Goal: Task Accomplishment & Management: Use online tool/utility

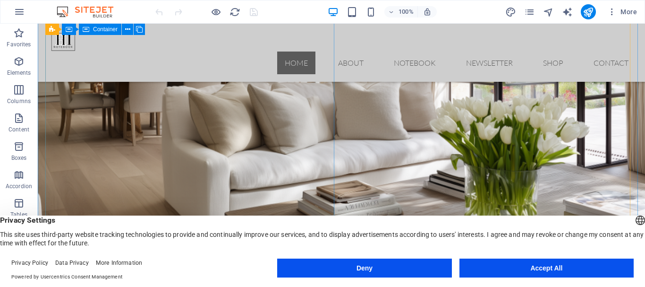
scroll to position [189, 0]
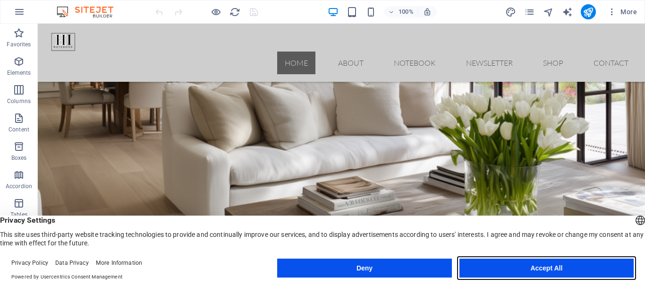
click at [556, 266] on button "Accept All" at bounding box center [546, 267] width 174 height 19
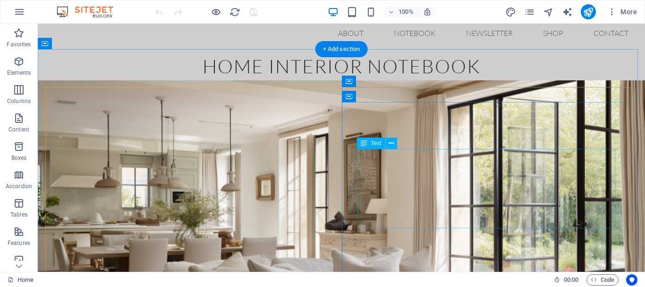
scroll to position [0, 0]
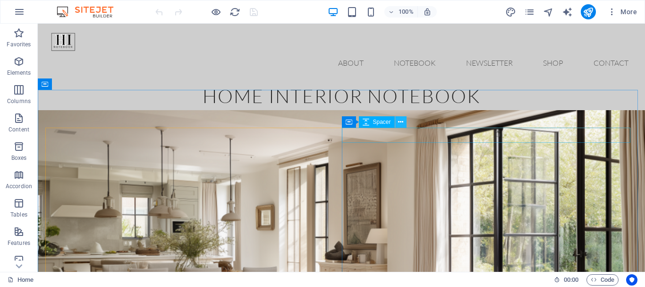
click at [400, 119] on icon at bounding box center [400, 122] width 5 height 10
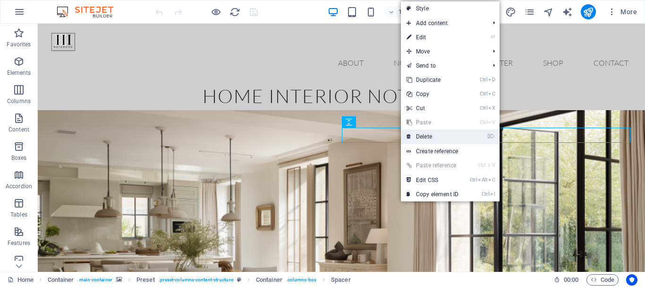
click at [425, 135] on link "⌦ Delete" at bounding box center [432, 136] width 63 height 14
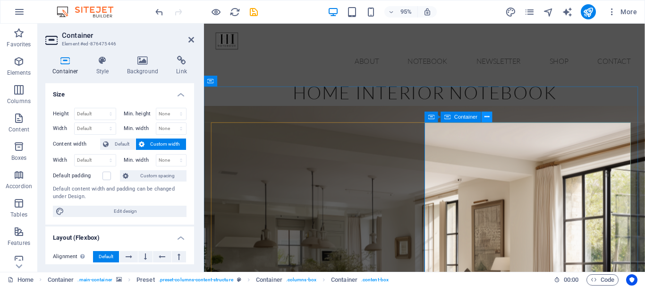
click at [485, 117] on icon at bounding box center [486, 116] width 5 height 9
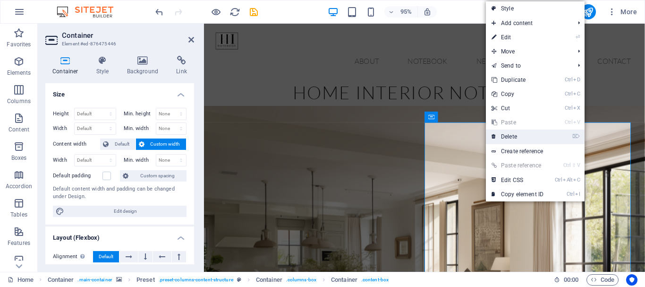
click at [508, 134] on link "⌦ Delete" at bounding box center [517, 136] width 63 height 14
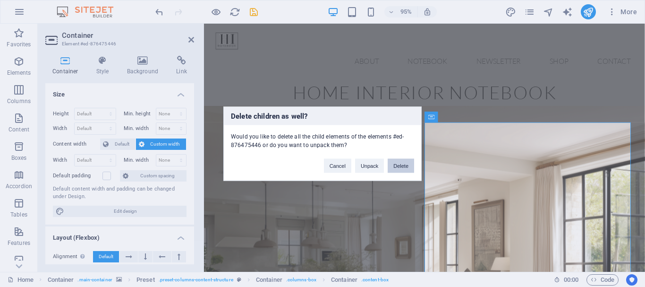
click at [405, 164] on button "Delete" at bounding box center [401, 165] width 26 height 14
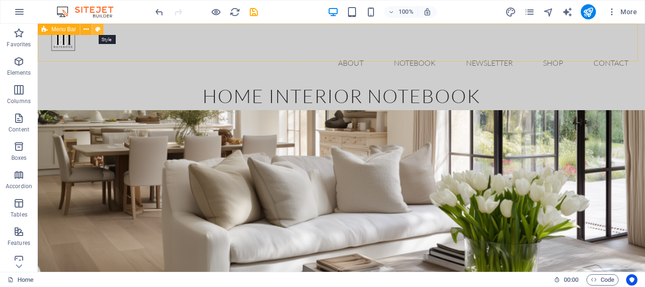
click at [98, 28] on icon at bounding box center [97, 30] width 5 height 10
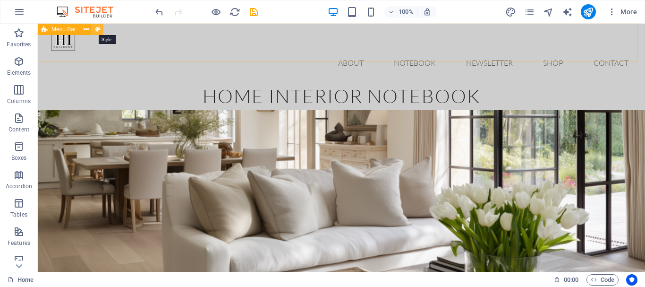
select select "rem"
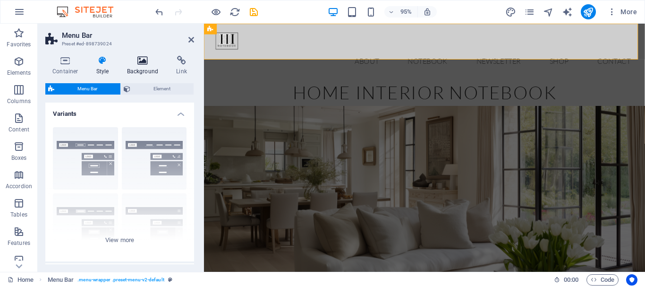
click at [142, 62] on icon at bounding box center [143, 60] width 46 height 9
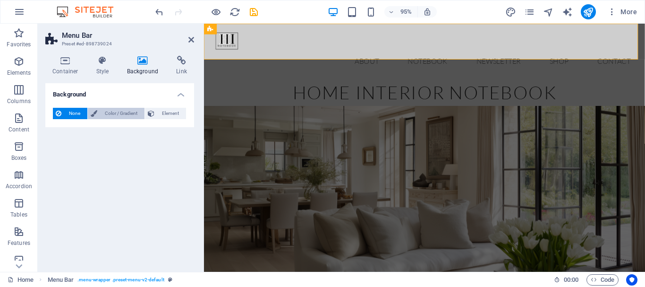
click at [97, 114] on button "Color / Gradient" at bounding box center [116, 113] width 57 height 11
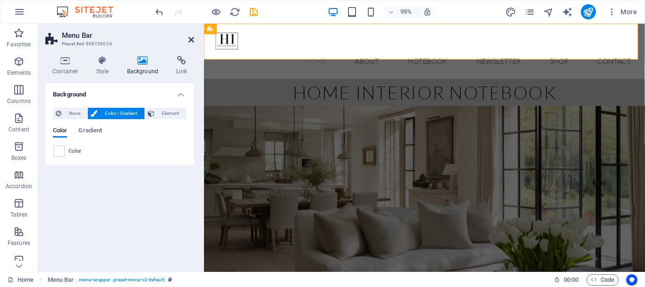
click at [192, 40] on icon at bounding box center [191, 40] width 6 height 8
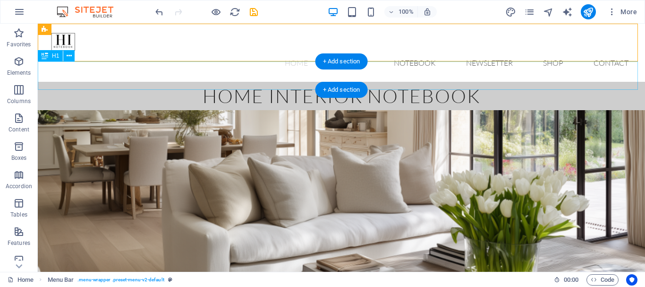
click at [599, 82] on div "home interior notebook" at bounding box center [341, 96] width 607 height 28
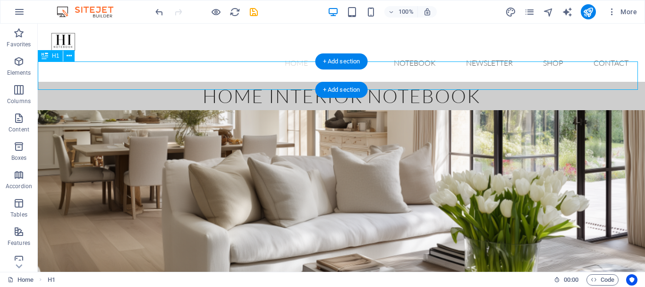
click at [594, 82] on div "home interior notebook" at bounding box center [341, 96] width 607 height 28
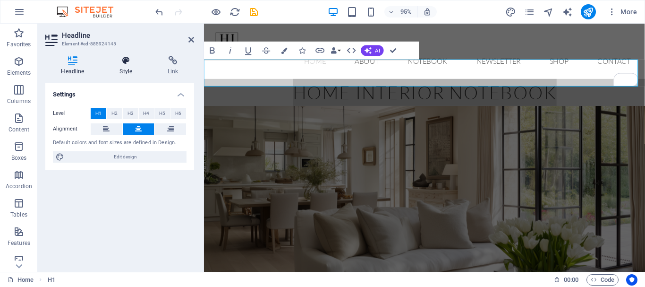
click at [127, 60] on icon at bounding box center [126, 60] width 44 height 9
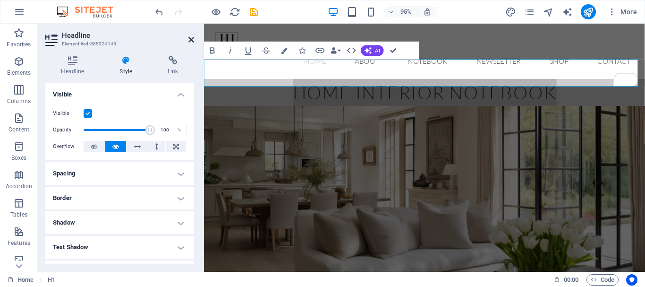
click at [192, 37] on icon at bounding box center [191, 40] width 6 height 8
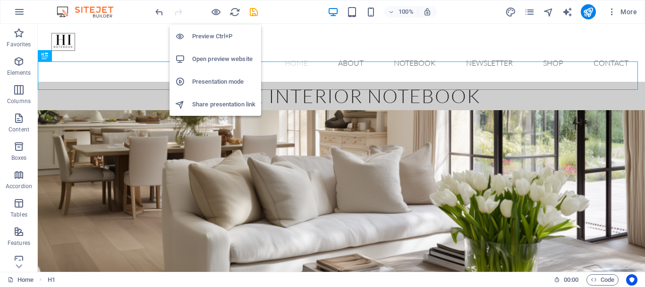
click at [206, 54] on h6 "Open preview website" at bounding box center [223, 58] width 63 height 11
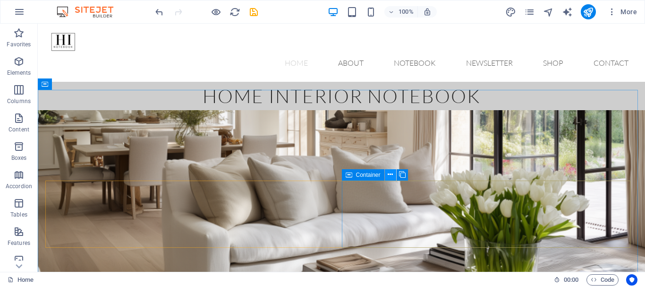
click at [388, 172] on icon at bounding box center [390, 174] width 5 height 10
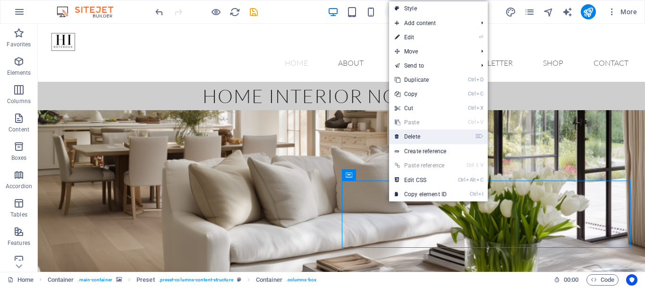
click at [408, 133] on link "⌦ Delete" at bounding box center [420, 136] width 63 height 14
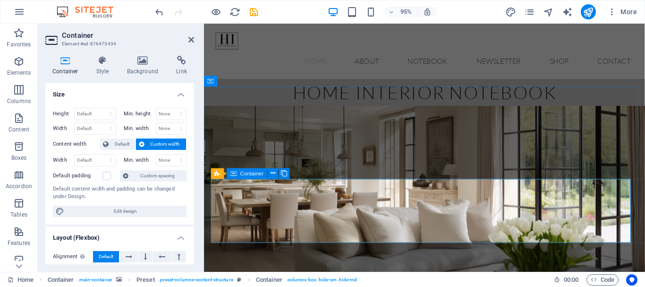
click at [186, 43] on header "Container Element #ed-876475434" at bounding box center [119, 36] width 149 height 25
click at [192, 37] on icon at bounding box center [191, 40] width 6 height 8
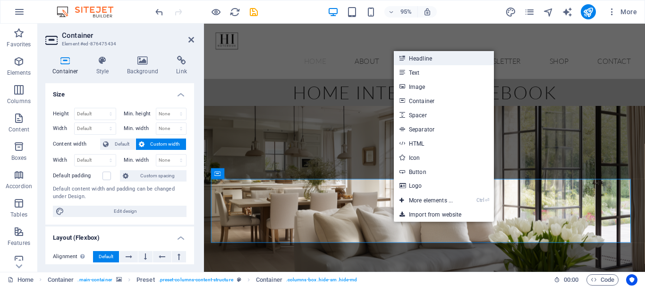
click at [439, 57] on link "Headline" at bounding box center [444, 58] width 100 height 14
click at [452, 58] on div "Menu Home About Notebook Newsletter Shop Contact" at bounding box center [436, 53] width 464 height 58
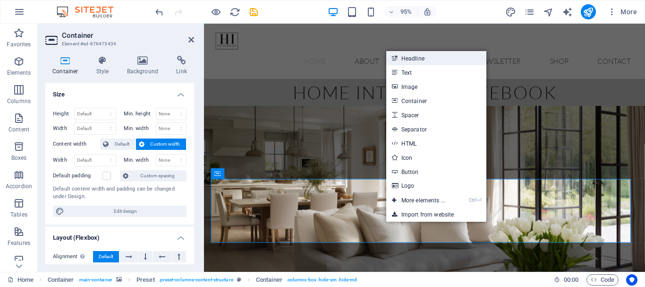
click at [414, 58] on link "Headline" at bounding box center [436, 58] width 100 height 14
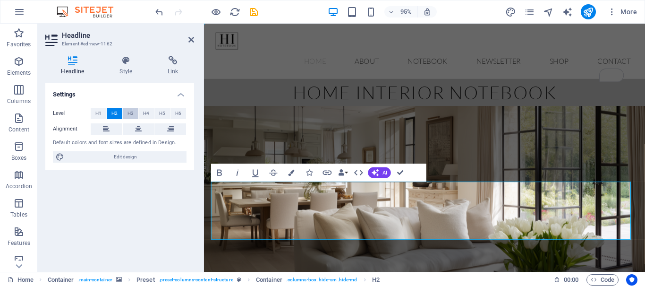
click at [127, 111] on button "H3" at bounding box center [131, 113] width 16 height 11
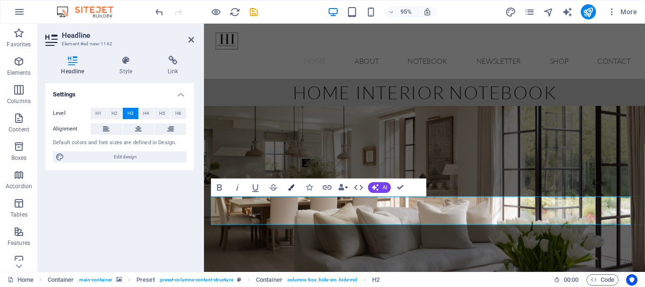
click at [290, 187] on icon "button" at bounding box center [291, 187] width 6 height 6
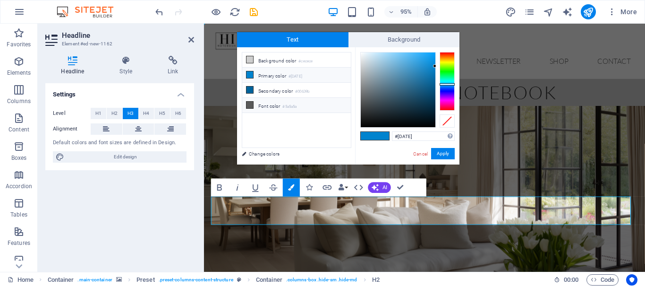
click at [250, 103] on icon at bounding box center [249, 104] width 7 height 7
type input "#5a5a5a"
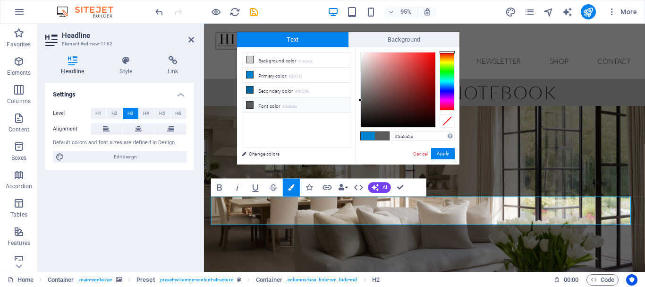
click at [250, 103] on icon at bounding box center [249, 104] width 7 height 7
click at [449, 152] on button "Apply" at bounding box center [443, 153] width 24 height 11
click at [462, 159] on figure at bounding box center [436, 240] width 464 height 261
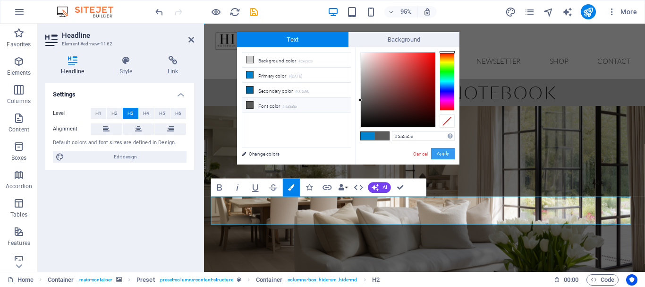
select select "%"
select select "vh"
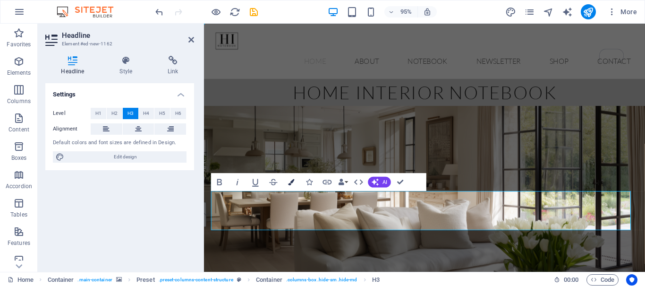
click at [291, 181] on icon "button" at bounding box center [291, 182] width 6 height 6
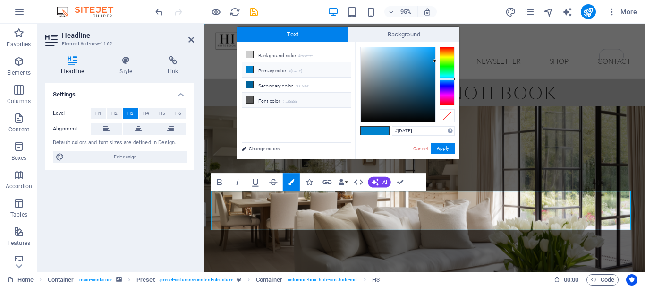
click at [248, 97] on icon at bounding box center [249, 99] width 7 height 7
type input "#5a5a5a"
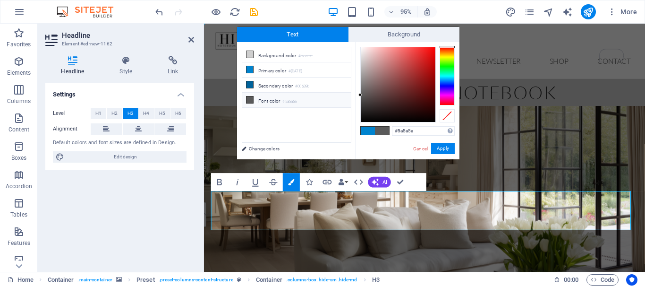
click at [384, 131] on span at bounding box center [382, 131] width 14 height 8
click at [383, 130] on span at bounding box center [382, 131] width 14 height 8
click at [248, 96] on icon at bounding box center [249, 99] width 7 height 7
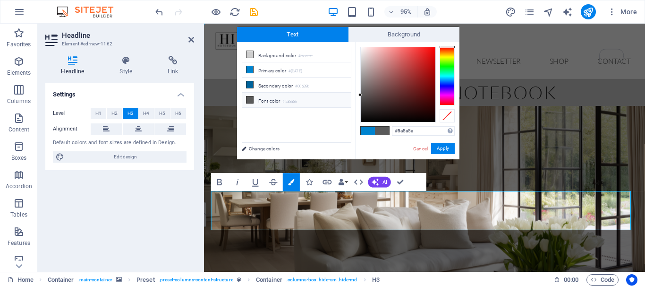
click at [248, 96] on icon at bounding box center [249, 99] width 7 height 7
click at [248, 98] on icon at bounding box center [249, 99] width 7 height 7
click at [439, 148] on button "Apply" at bounding box center [443, 148] width 24 height 11
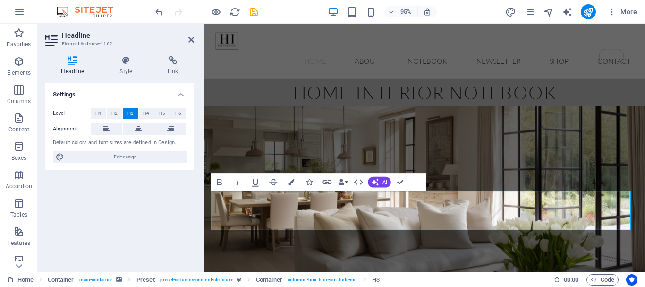
click at [513, 259] on figure at bounding box center [436, 240] width 464 height 261
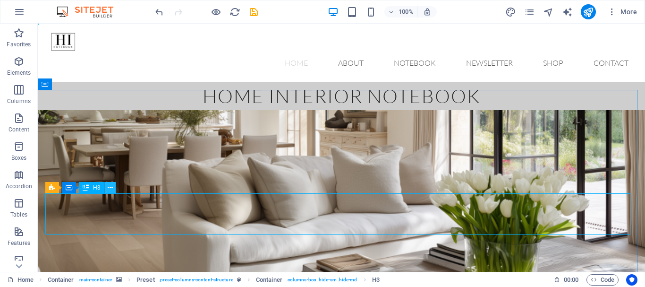
click at [110, 186] on icon at bounding box center [110, 188] width 5 height 10
click at [108, 186] on icon at bounding box center [110, 188] width 5 height 10
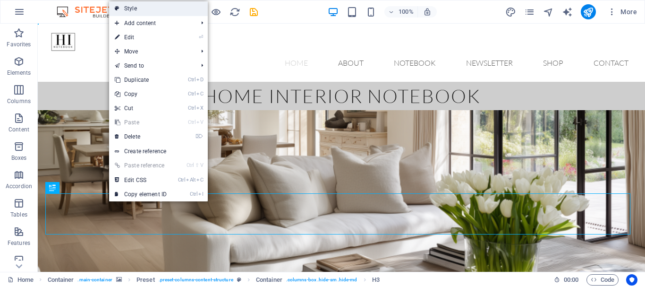
click at [161, 10] on link "Style" at bounding box center [158, 8] width 99 height 14
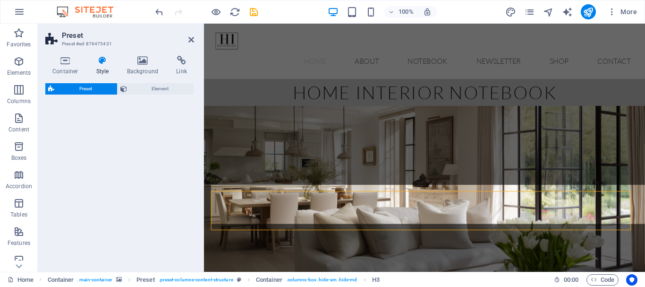
select select "px"
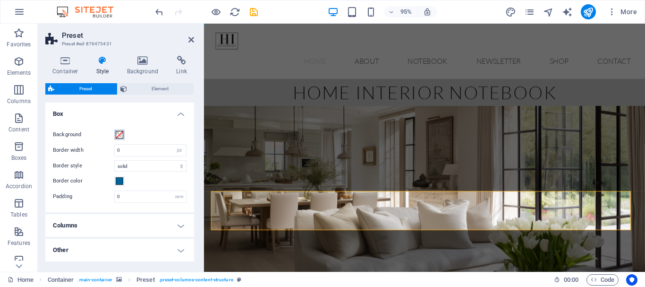
click at [118, 134] on span at bounding box center [120, 135] width 8 height 8
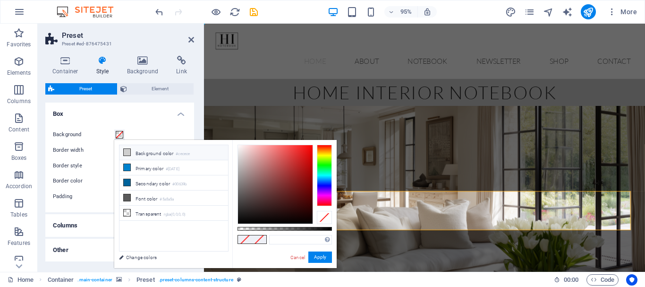
click at [127, 152] on icon at bounding box center [127, 152] width 7 height 7
type input "#cecece"
click at [325, 256] on button "Apply" at bounding box center [320, 256] width 24 height 11
click at [331, 268] on figure at bounding box center [436, 240] width 464 height 261
select select "%"
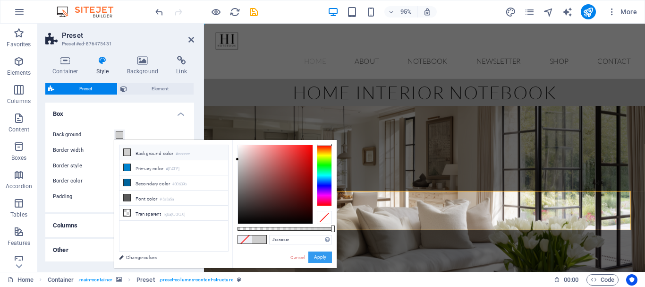
select select "vh"
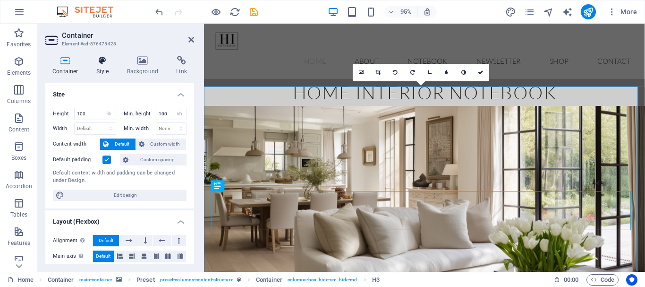
click at [101, 62] on icon at bounding box center [102, 60] width 27 height 9
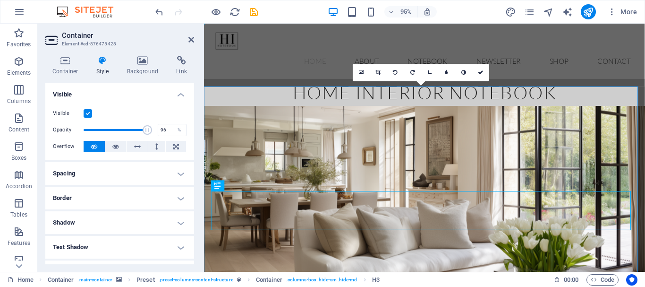
click at [145, 129] on span at bounding box center [147, 129] width 9 height 9
click at [124, 130] on span at bounding box center [117, 130] width 67 height 14
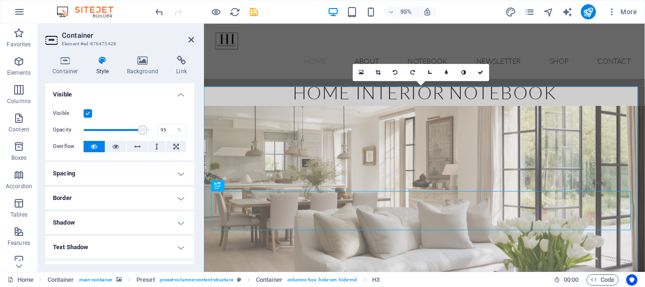
type input "100"
drag, startPoint x: 125, startPoint y: 131, endPoint x: 161, endPoint y: 130, distance: 35.9
click at [161, 130] on div "Opacity 100 %" at bounding box center [120, 130] width 134 height 14
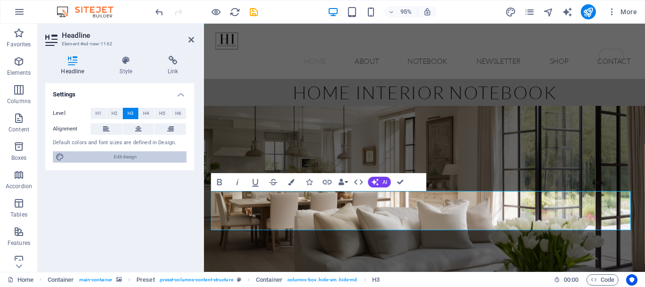
click at [126, 155] on span "Edit design" at bounding box center [125, 156] width 117 height 11
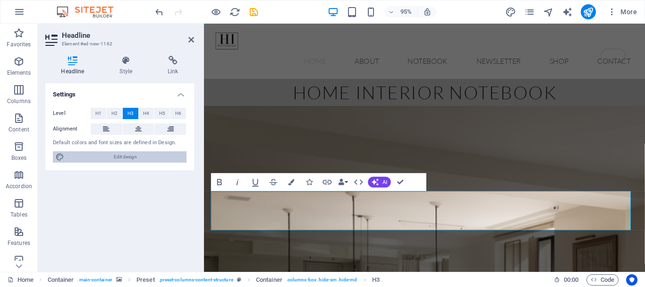
select select "px"
select select "300"
select select "px"
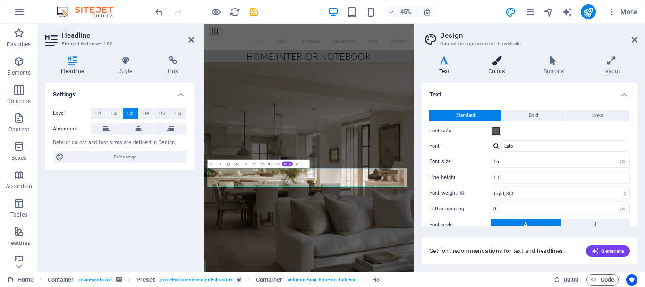
click at [493, 63] on icon at bounding box center [496, 60] width 51 height 9
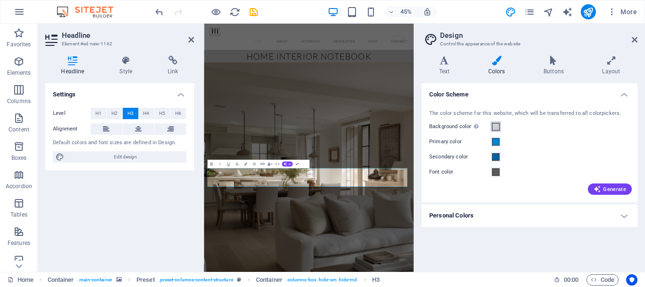
click at [497, 127] on span at bounding box center [496, 127] width 8 height 8
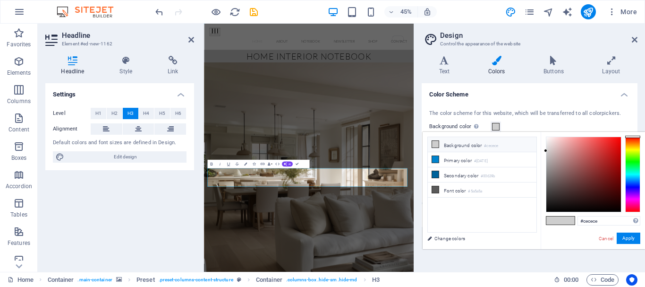
click at [479, 143] on li "Background color #cecece" at bounding box center [482, 144] width 109 height 15
click at [496, 126] on span at bounding box center [496, 127] width 8 height 8
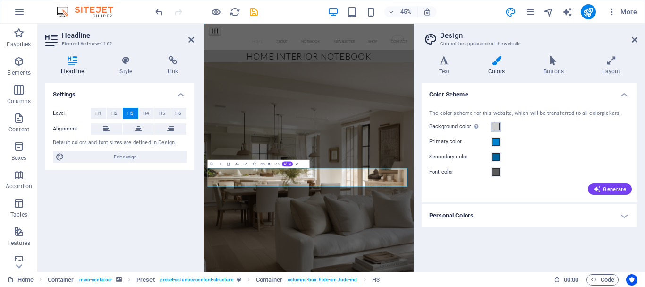
click at [496, 126] on span at bounding box center [496, 127] width 8 height 8
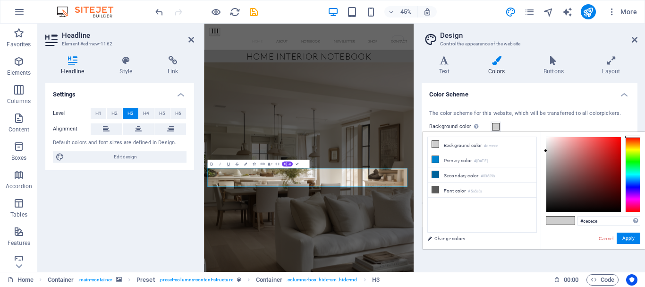
click at [496, 126] on span at bounding box center [496, 127] width 8 height 8
click at [632, 40] on icon at bounding box center [635, 40] width 6 height 8
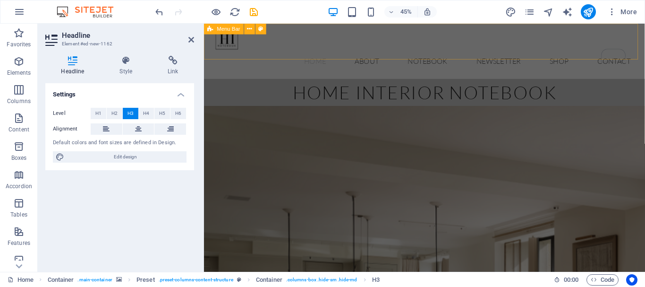
click at [644, 40] on div "Menu Home About Notebook Newsletter Shop Contact" at bounding box center [436, 53] width 464 height 58
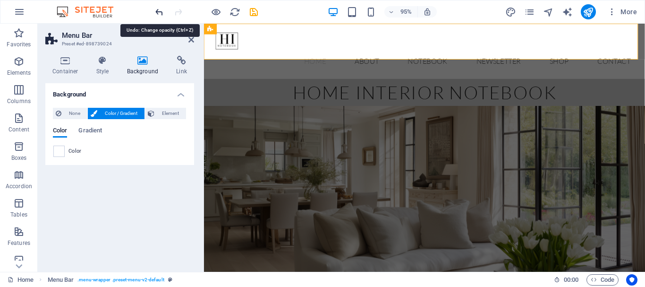
click at [159, 9] on icon "undo" at bounding box center [159, 12] width 11 height 11
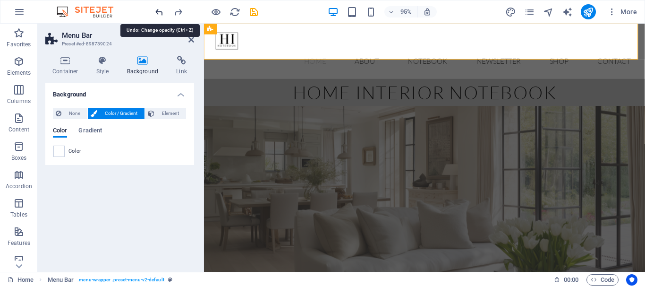
click at [159, 9] on icon "undo" at bounding box center [159, 12] width 11 height 11
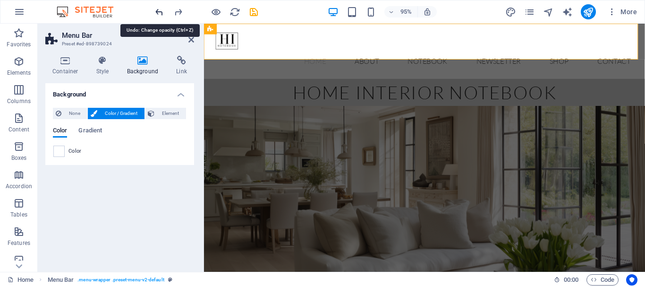
click at [159, 9] on icon "undo" at bounding box center [159, 12] width 11 height 11
click at [160, 111] on span "Element" at bounding box center [170, 113] width 26 height 11
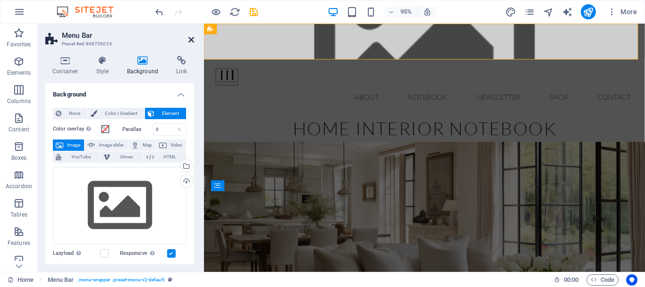
click at [190, 40] on icon at bounding box center [191, 40] width 6 height 8
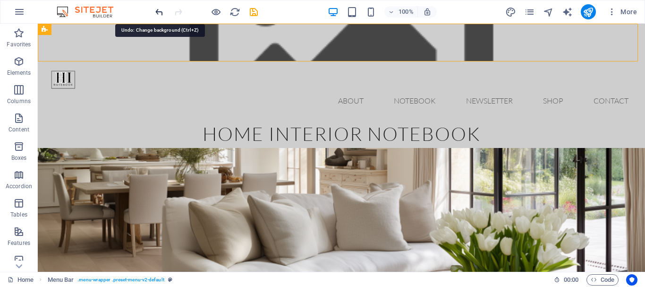
click at [155, 11] on icon "undo" at bounding box center [159, 12] width 11 height 11
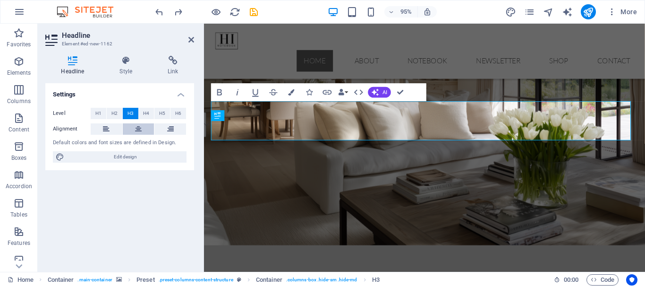
click at [139, 129] on icon at bounding box center [138, 128] width 7 height 11
click at [193, 37] on icon at bounding box center [191, 40] width 6 height 8
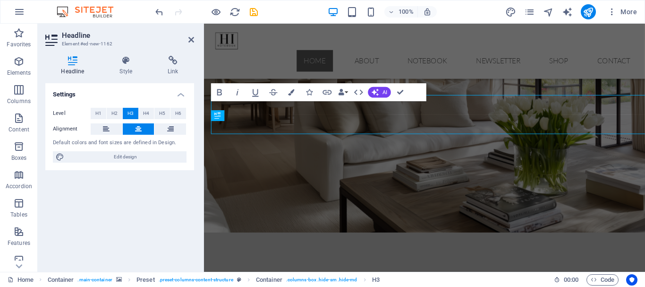
click at [54, 115] on label "Level" at bounding box center [72, 113] width 38 height 11
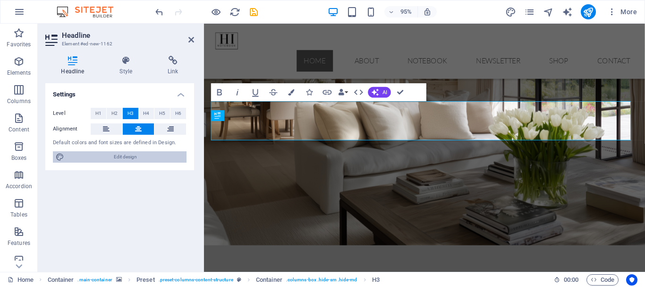
click at [144, 156] on span "Edit design" at bounding box center [125, 156] width 117 height 11
select select "px"
select select "300"
select select "px"
select select "300"
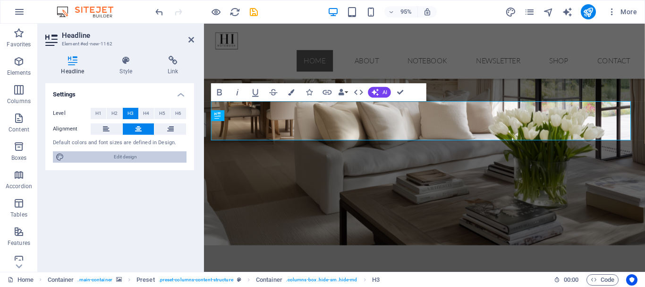
select select "px"
select select "rem"
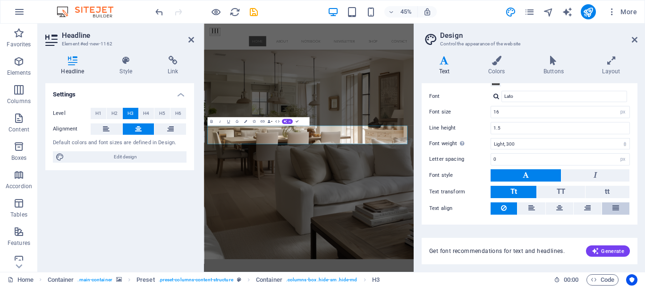
scroll to position [72, 0]
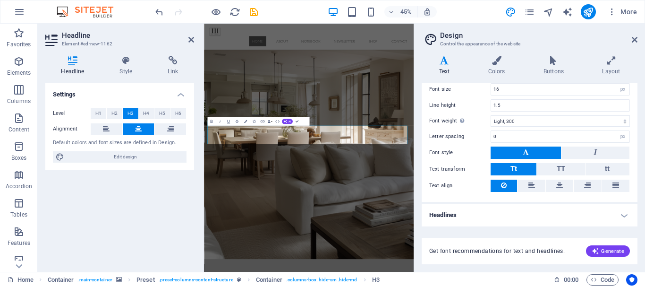
click at [626, 214] on h4 "Headlines" at bounding box center [530, 214] width 216 height 23
click at [624, 216] on h4 "Headlines" at bounding box center [530, 211] width 216 height 17
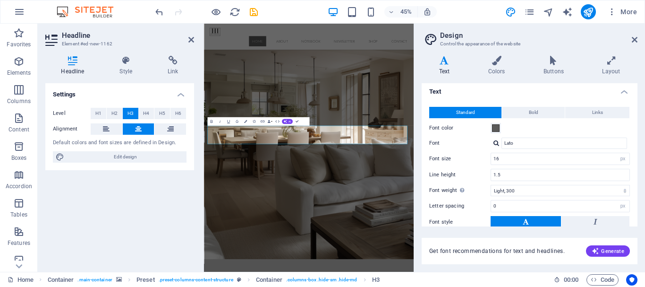
scroll to position [0, 0]
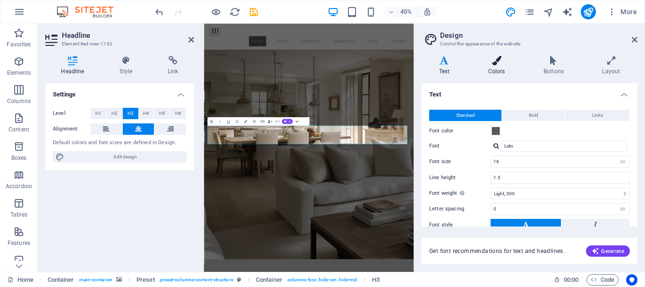
click at [499, 66] on h4 "Colors" at bounding box center [498, 66] width 55 height 20
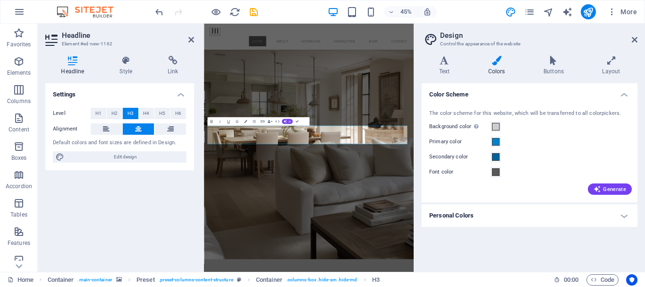
click at [516, 216] on h4 "Personal Colors" at bounding box center [530, 215] width 216 height 23
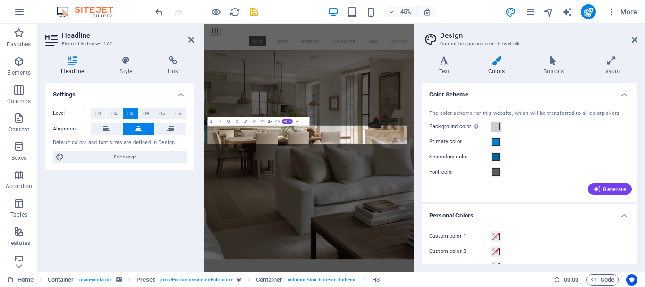
click at [493, 124] on span at bounding box center [496, 127] width 8 height 8
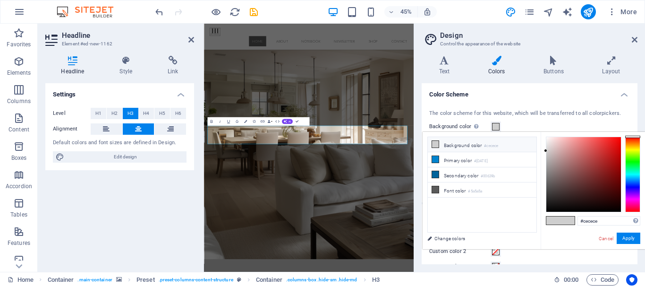
click at [479, 146] on li "Background color #cecece" at bounding box center [482, 144] width 109 height 15
click at [545, 148] on div at bounding box center [545, 147] width 3 height 3
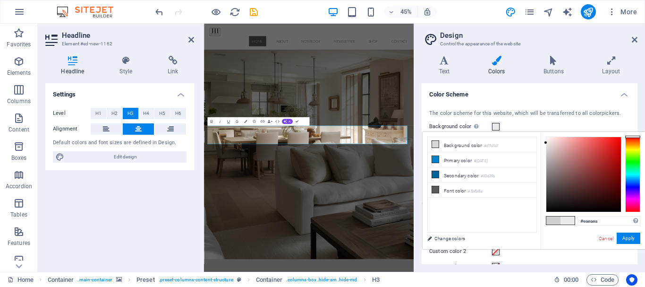
type input "#ececec"
click at [544, 142] on div at bounding box center [545, 142] width 3 height 3
click at [544, 142] on div at bounding box center [545, 141] width 3 height 3
click at [571, 219] on span at bounding box center [567, 220] width 14 height 8
click at [625, 238] on button "Apply" at bounding box center [629, 237] width 24 height 11
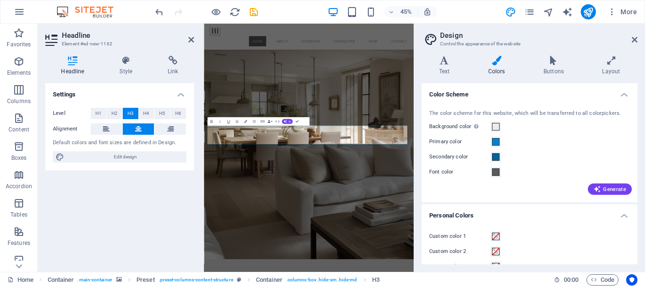
click at [625, 238] on div "Custom color 1" at bounding box center [529, 235] width 201 height 11
click at [613, 70] on h4 "Layout" at bounding box center [611, 66] width 52 height 20
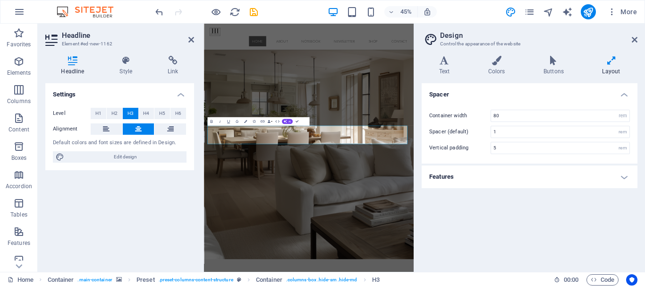
click at [625, 177] on h4 "Features" at bounding box center [530, 176] width 216 height 23
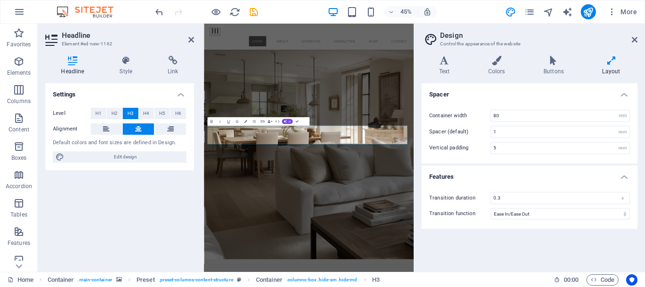
click at [625, 177] on h4 "Features" at bounding box center [530, 173] width 216 height 17
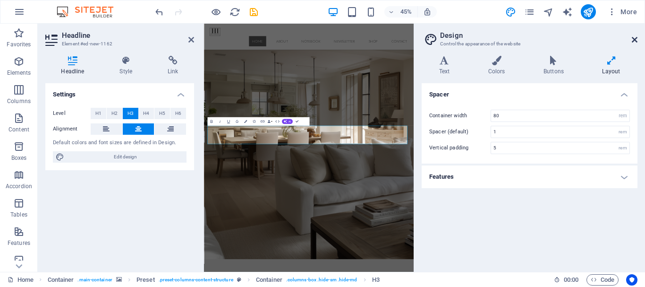
click at [635, 38] on icon at bounding box center [635, 40] width 6 height 8
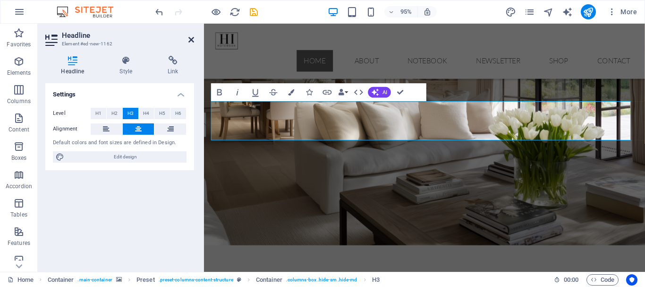
click at [192, 37] on icon at bounding box center [191, 40] width 6 height 8
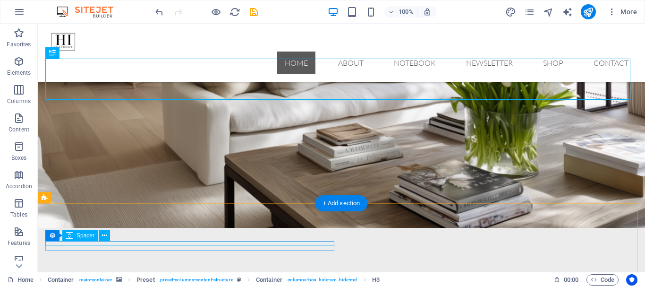
scroll to position [142, 0]
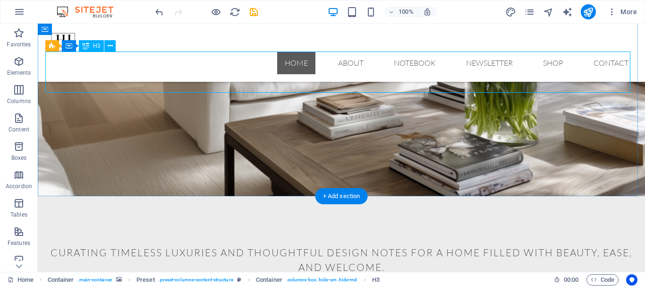
click at [322, 234] on div "​ Curating timeless luxuries and thoughtful design notes for a home filled with…" at bounding box center [341, 254] width 589 height 41
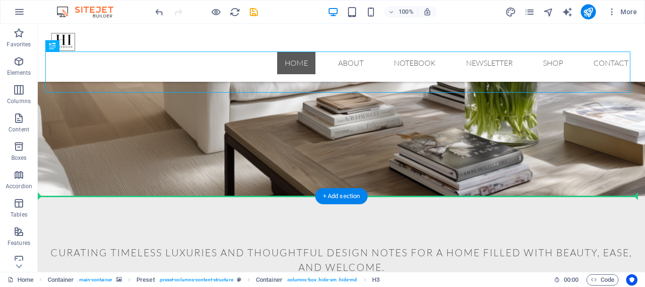
drag, startPoint x: 322, startPoint y: 76, endPoint x: 323, endPoint y: 200, distance: 124.2
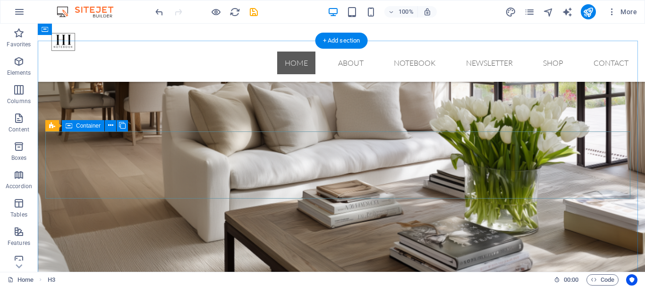
scroll to position [43, 0]
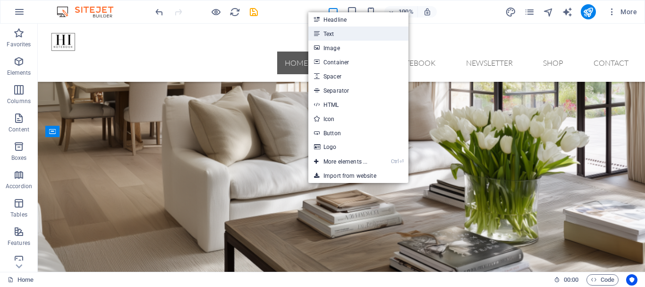
click at [346, 35] on link "Text" at bounding box center [358, 33] width 100 height 14
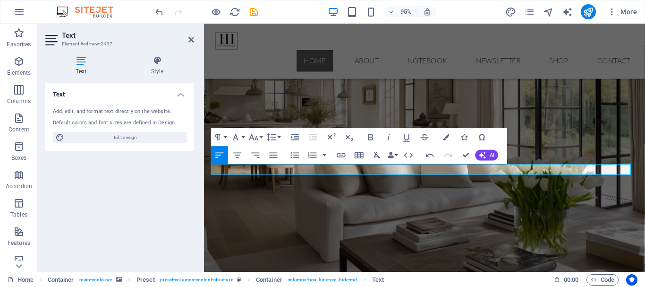
click at [457, 216] on figure at bounding box center [436, 176] width 464 height 261
click at [457, 215] on figure at bounding box center [436, 176] width 464 height 261
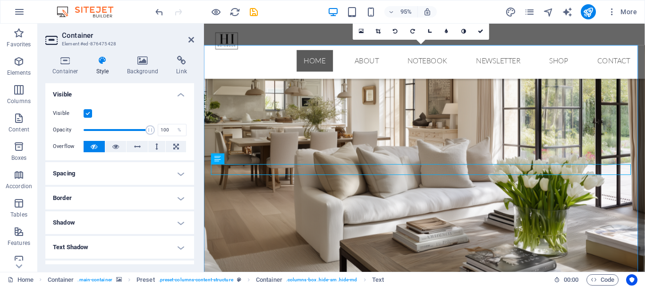
click at [182, 196] on h4 "Border" at bounding box center [119, 197] width 149 height 23
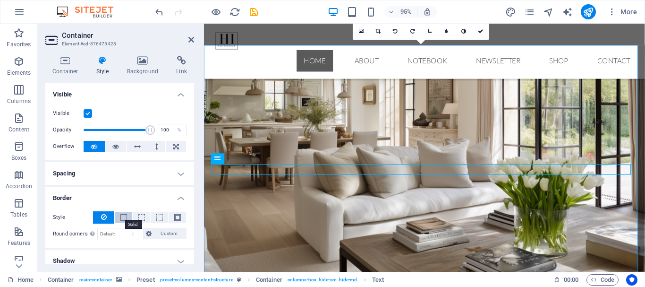
click at [125, 215] on span at bounding box center [123, 217] width 7 height 7
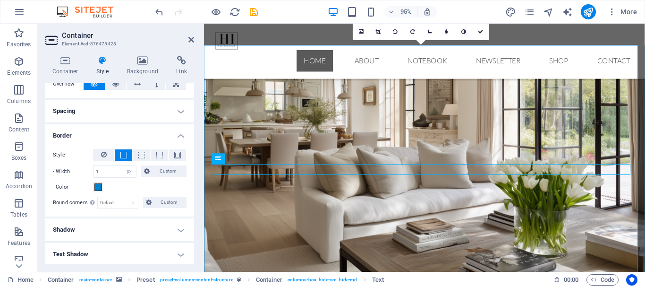
scroll to position [47, 0]
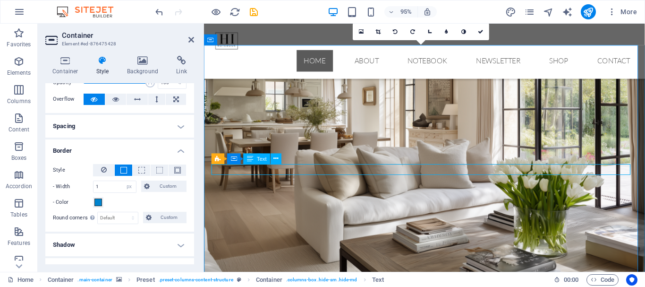
click at [125, 169] on span at bounding box center [123, 170] width 7 height 7
click at [101, 202] on span at bounding box center [98, 202] width 8 height 8
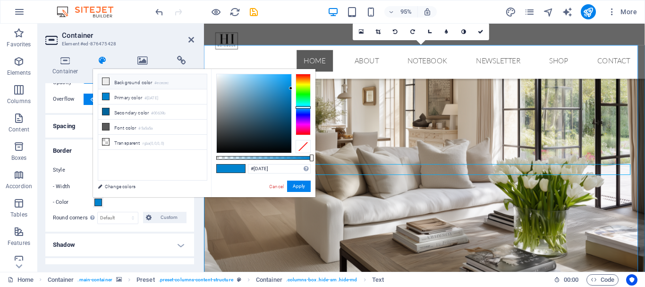
click at [165, 82] on small "#ececec" at bounding box center [161, 83] width 14 height 7
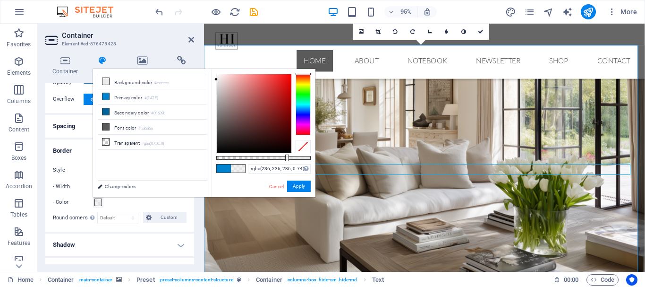
drag, startPoint x: 312, startPoint y: 157, endPoint x: 286, endPoint y: 159, distance: 25.5
click at [286, 159] on div at bounding box center [287, 157] width 4 height 7
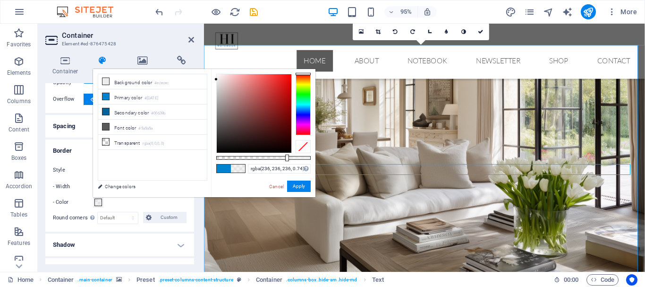
click at [286, 159] on div at bounding box center [287, 157] width 4 height 7
click at [121, 81] on li "Background color #ececec" at bounding box center [152, 81] width 109 height 15
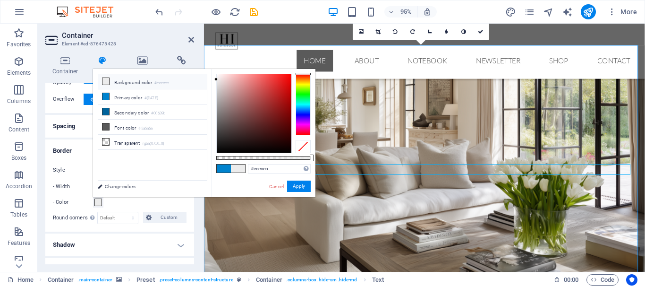
click at [121, 81] on li "Background color #ececec" at bounding box center [152, 81] width 109 height 15
click at [105, 79] on icon at bounding box center [105, 81] width 7 height 7
type input "rgba(236, 236, 236, 0.635)"
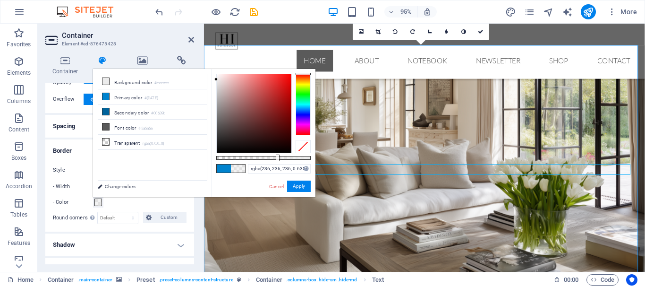
drag, startPoint x: 310, startPoint y: 157, endPoint x: 276, endPoint y: 161, distance: 33.8
click at [276, 161] on div "rgba(236, 236, 236, 0.635) Supported formats #0852ed rgb(8, 82, 237) rgba(8, 82…" at bounding box center [263, 201] width 104 height 265
click at [239, 170] on span at bounding box center [238, 168] width 14 height 8
click at [239, 169] on span at bounding box center [238, 168] width 14 height 8
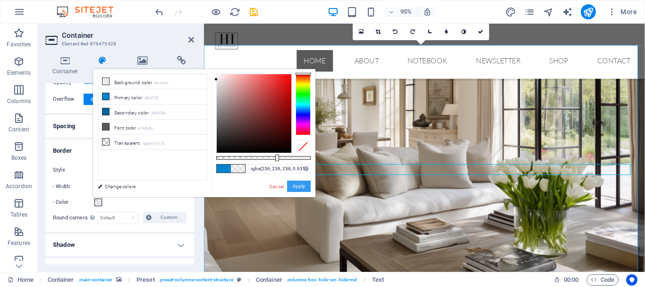
click at [294, 185] on button "Apply" at bounding box center [299, 185] width 24 height 11
click at [299, 193] on figure at bounding box center [435, 177] width 463 height 261
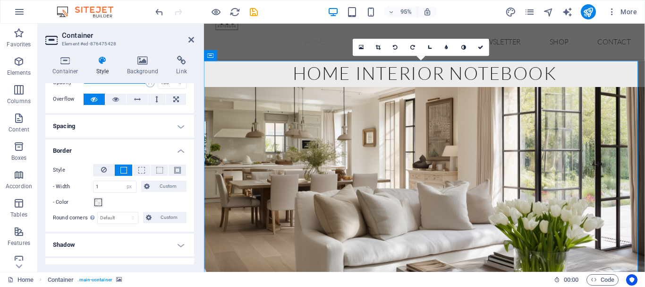
scroll to position [0, 0]
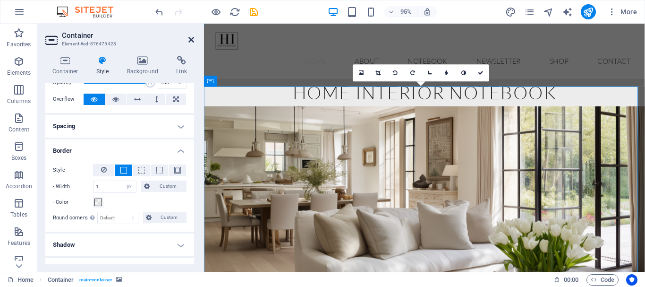
click at [190, 40] on icon at bounding box center [191, 40] width 6 height 8
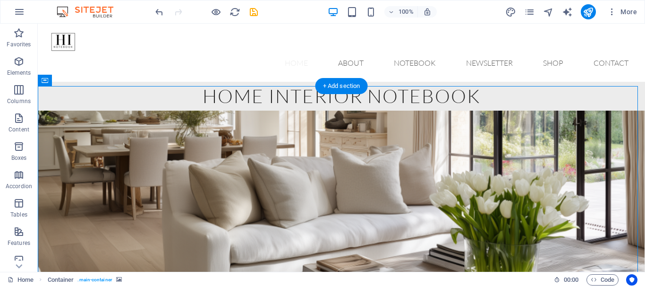
scroll to position [47, 0]
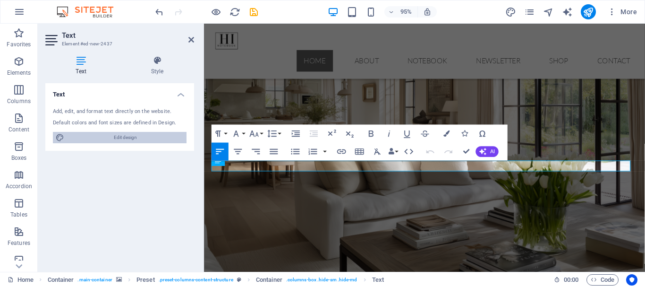
click at [104, 135] on span "Edit design" at bounding box center [125, 137] width 117 height 11
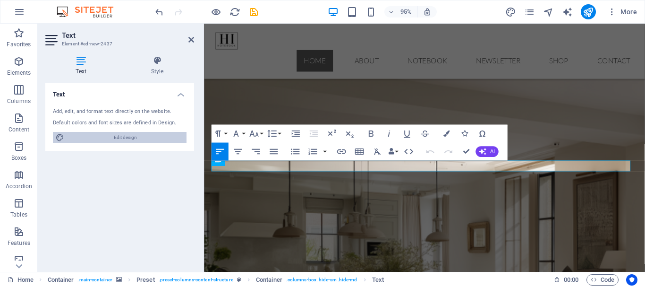
select select "px"
select select "300"
select select "px"
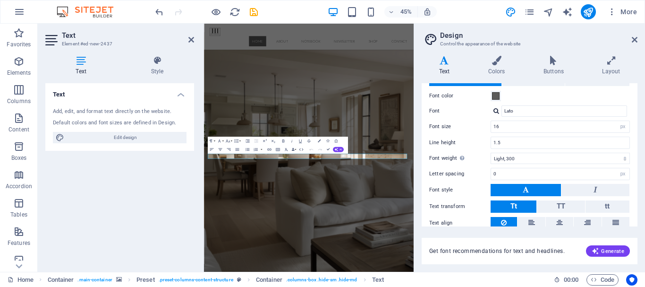
scroll to position [72, 0]
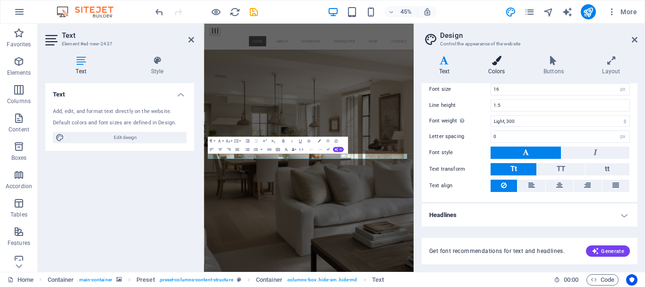
click at [498, 65] on icon at bounding box center [496, 60] width 51 height 9
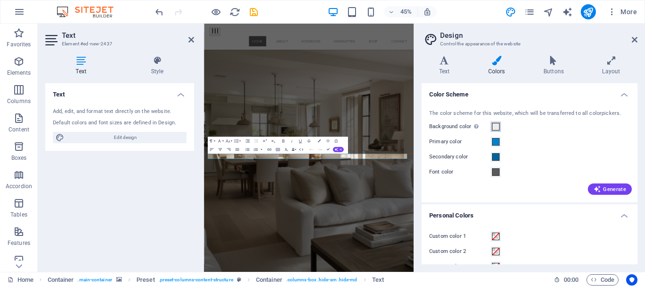
click at [497, 125] on span at bounding box center [496, 127] width 8 height 8
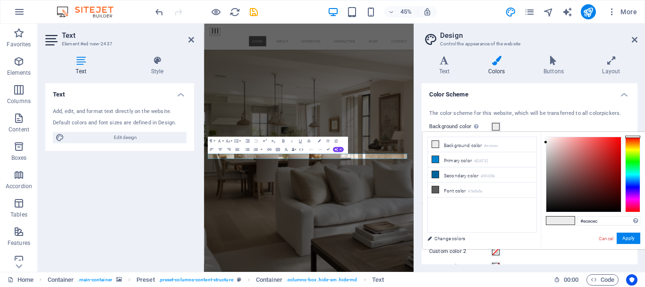
click at [498, 125] on span at bounding box center [496, 127] width 8 height 8
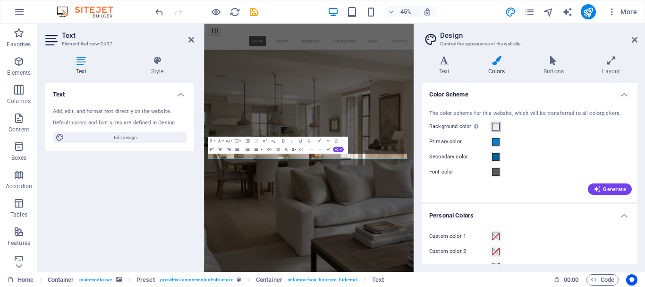
click at [498, 125] on span at bounding box center [496, 127] width 8 height 8
click at [495, 124] on span at bounding box center [496, 127] width 8 height 8
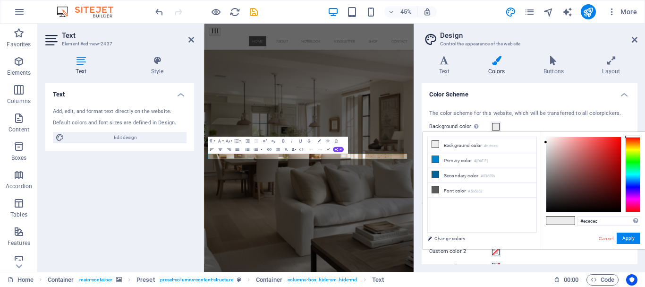
click at [495, 124] on span at bounding box center [496, 127] width 8 height 8
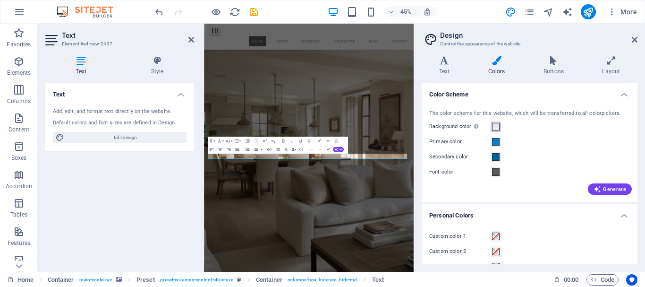
click at [494, 124] on span at bounding box center [496, 127] width 8 height 8
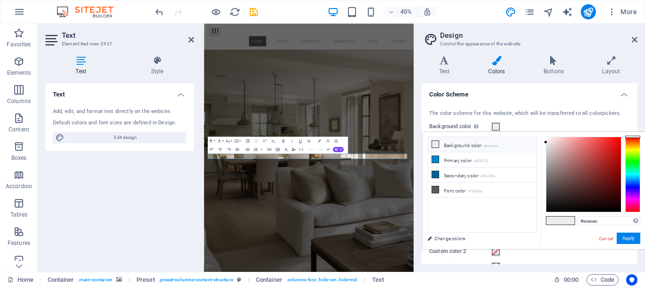
click at [434, 142] on icon at bounding box center [435, 144] width 7 height 7
click at [563, 219] on span at bounding box center [567, 220] width 14 height 8
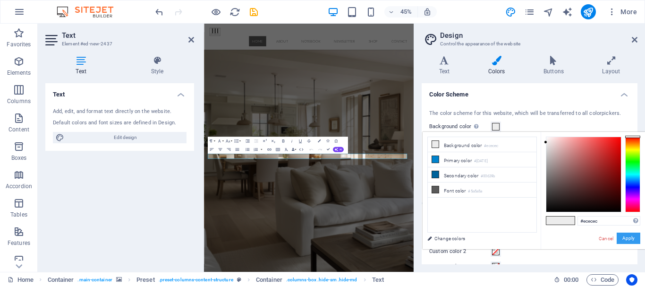
click at [631, 237] on button "Apply" at bounding box center [629, 237] width 24 height 11
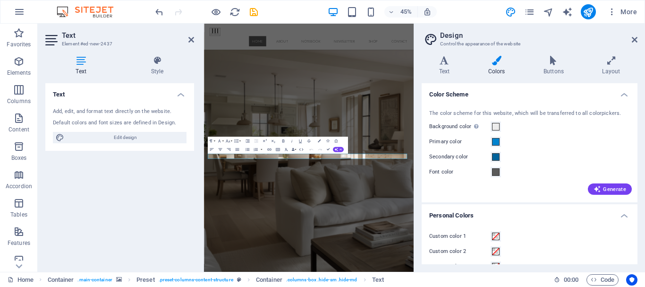
click at [638, 41] on aside "Design Control the appearance of the website Variants Text Colors Buttons Layou…" at bounding box center [529, 148] width 231 height 248
click at [633, 40] on icon at bounding box center [635, 40] width 6 height 8
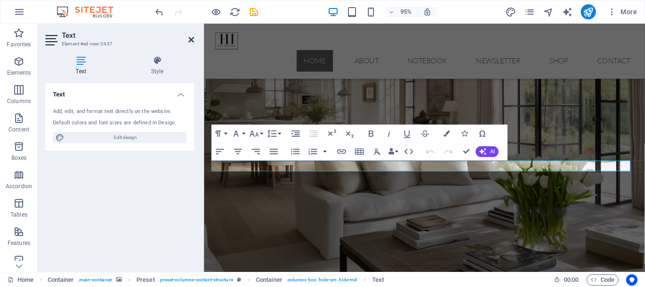
click at [190, 41] on icon at bounding box center [191, 40] width 6 height 8
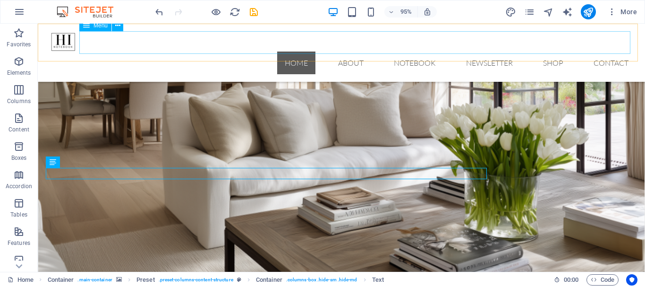
click at [190, 51] on nav "Home About Notebook Newsletter Shop Contact" at bounding box center [341, 62] width 589 height 23
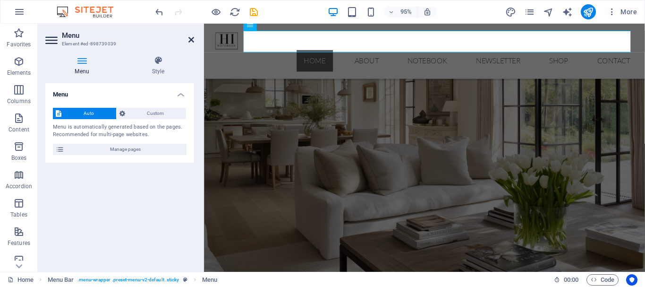
click at [193, 36] on icon at bounding box center [191, 40] width 6 height 8
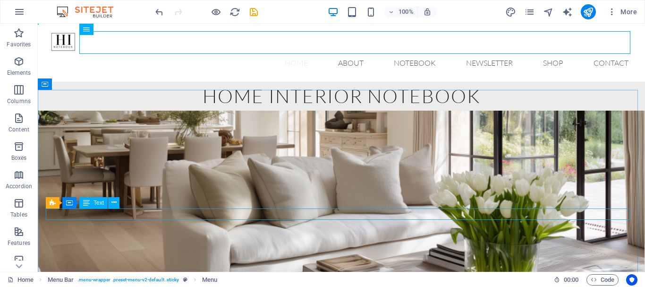
click at [91, 203] on div "Text" at bounding box center [93, 202] width 28 height 11
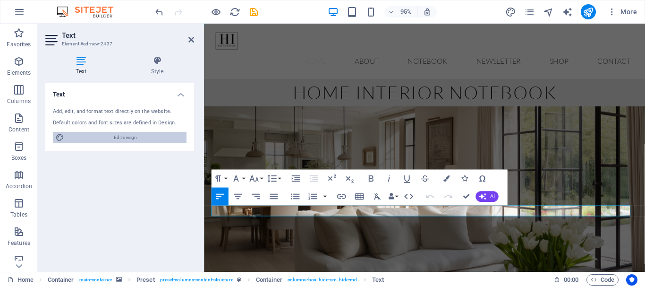
click at [148, 135] on span "Edit design" at bounding box center [125, 137] width 117 height 11
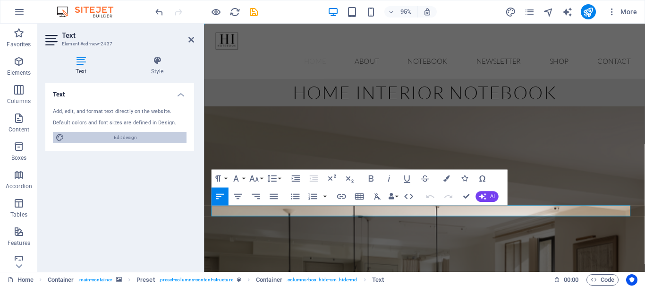
select select "px"
select select "300"
select select "px"
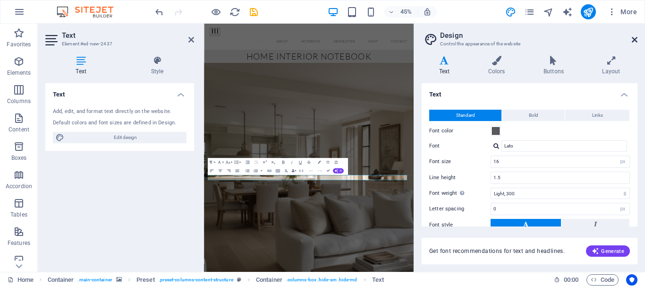
click at [633, 41] on icon at bounding box center [635, 40] width 6 height 8
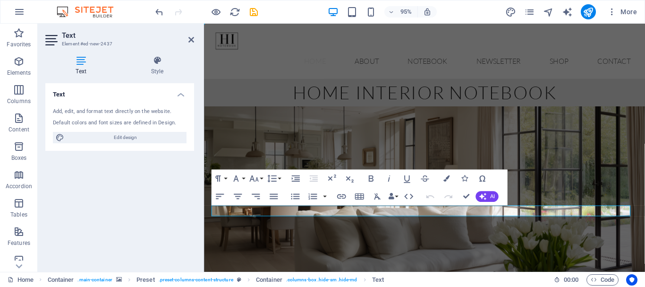
click at [600, 174] on figure at bounding box center [435, 240] width 463 height 261
select select "px"
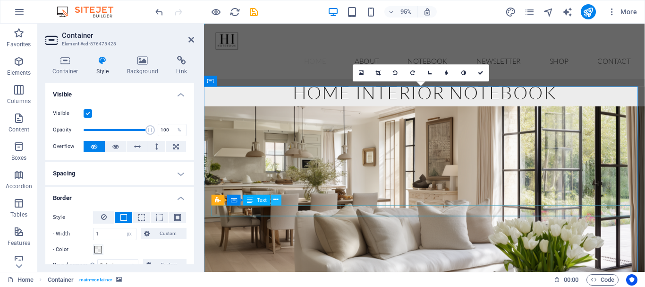
click at [276, 202] on icon at bounding box center [276, 199] width 5 height 9
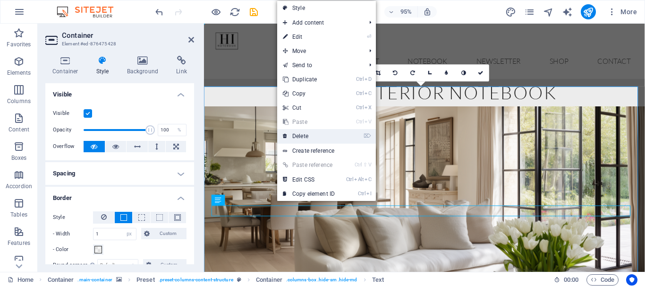
click at [303, 137] on link "⌦ Delete" at bounding box center [308, 136] width 63 height 14
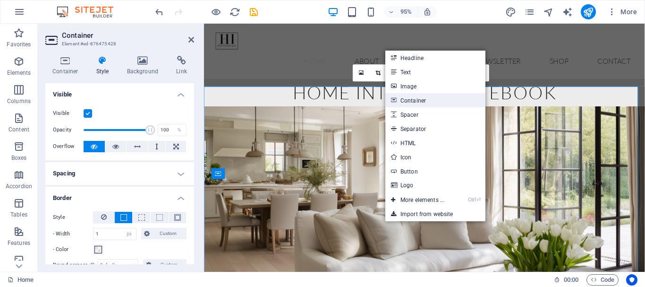
click at [426, 100] on link "Container" at bounding box center [435, 100] width 100 height 14
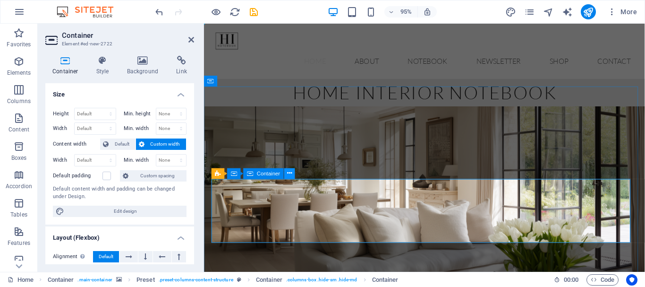
click at [292, 174] on icon at bounding box center [289, 173] width 5 height 9
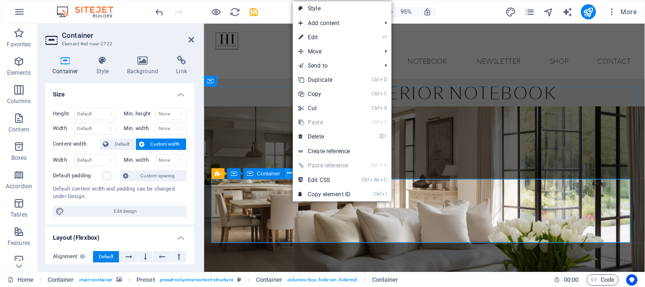
click at [292, 174] on icon at bounding box center [289, 173] width 5 height 9
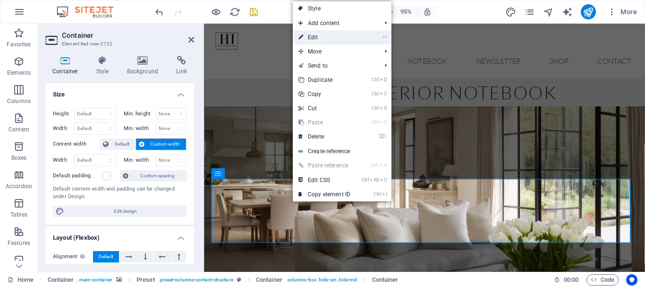
drag, startPoint x: 125, startPoint y: 15, endPoint x: 323, endPoint y: 37, distance: 199.0
click at [323, 37] on link "⏎ Edit" at bounding box center [324, 37] width 63 height 14
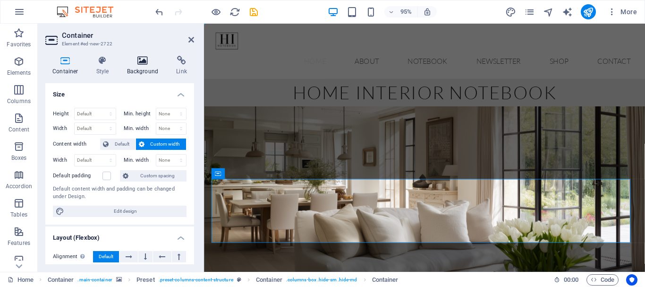
click at [145, 61] on icon at bounding box center [143, 60] width 46 height 9
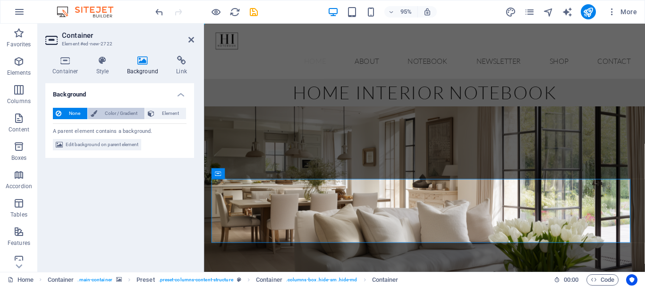
click at [119, 114] on span "Color / Gradient" at bounding box center [121, 113] width 42 height 11
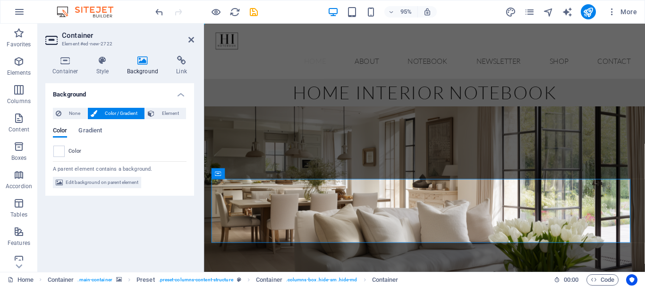
click at [119, 114] on span "Color / Gradient" at bounding box center [121, 113] width 42 height 11
click at [63, 150] on span at bounding box center [59, 151] width 10 height 10
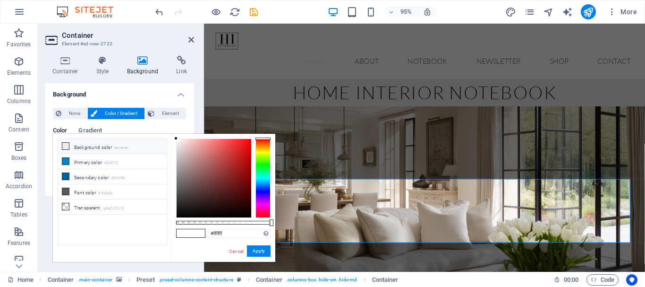
click at [66, 146] on icon at bounding box center [65, 146] width 7 height 7
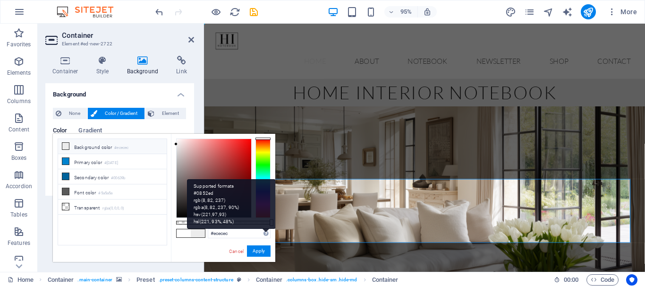
drag, startPoint x: 266, startPoint y: 221, endPoint x: 241, endPoint y: 221, distance: 25.0
click at [241, 221] on div "Supported formats #0852ed rgb(8, 82, 237) rgba(8, 82, 237, 90%) hsv(221,97,93) …" at bounding box center [231, 204] width 89 height 50
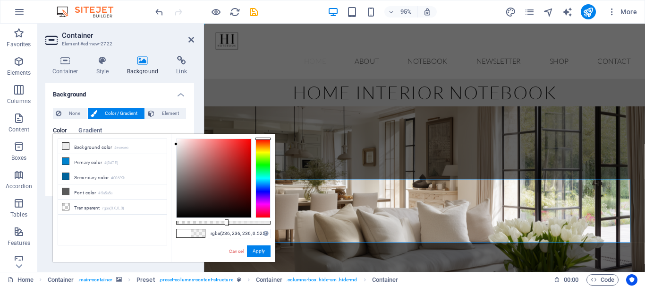
type input "rgba(236, 236, 236, 0.52)"
drag, startPoint x: 270, startPoint y: 221, endPoint x: 225, endPoint y: 222, distance: 45.3
click at [225, 222] on div at bounding box center [226, 222] width 4 height 7
click at [254, 249] on button "Apply" at bounding box center [259, 250] width 24 height 11
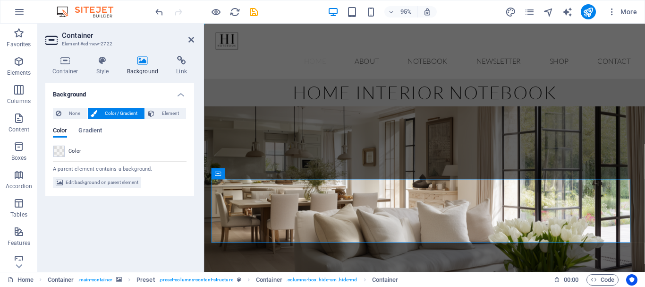
click at [256, 261] on figure at bounding box center [435, 240] width 463 height 261
select select "px"
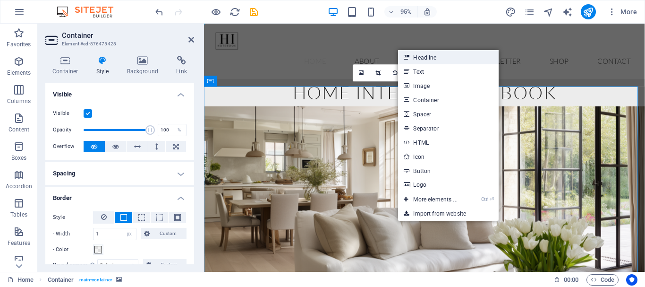
click at [431, 57] on link "Headline" at bounding box center [448, 57] width 100 height 14
click at [443, 58] on div "Menu Home About Notebook Newsletter Shop Contact" at bounding box center [436, 53] width 464 height 58
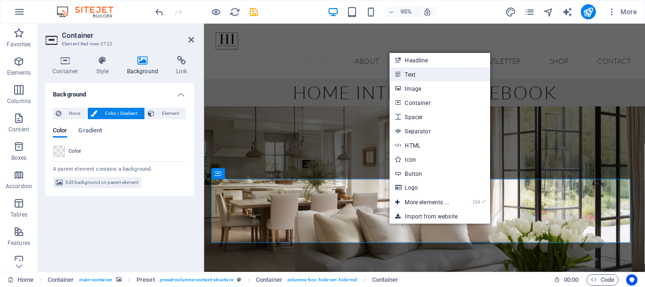
drag, startPoint x: 415, startPoint y: 76, endPoint x: 222, endPoint y: 54, distance: 194.3
click at [415, 75] on link "Text" at bounding box center [439, 74] width 100 height 14
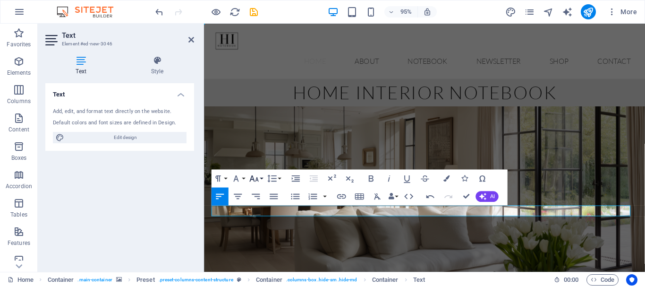
click at [260, 177] on button "Font Size" at bounding box center [255, 178] width 17 height 18
click at [259, 177] on button "Font Size" at bounding box center [255, 178] width 17 height 18
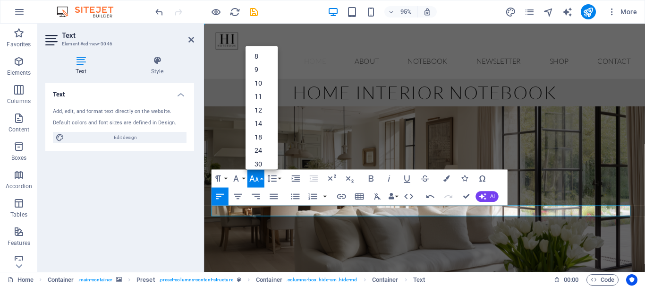
click at [346, 267] on figure at bounding box center [435, 240] width 463 height 261
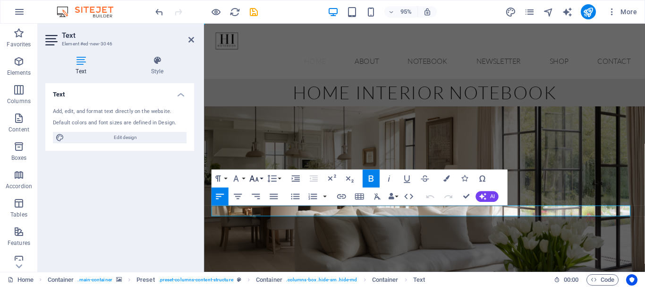
click at [260, 178] on button "Font Size" at bounding box center [255, 178] width 17 height 18
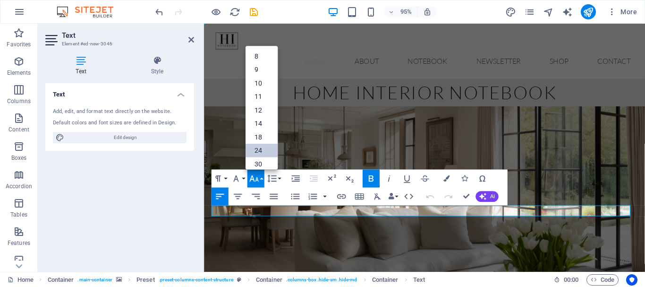
scroll to position [47, 0]
click at [260, 114] on link "30" at bounding box center [261, 119] width 32 height 14
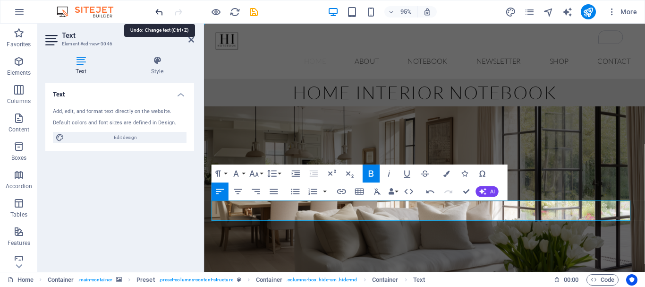
click at [158, 11] on icon "undo" at bounding box center [159, 12] width 11 height 11
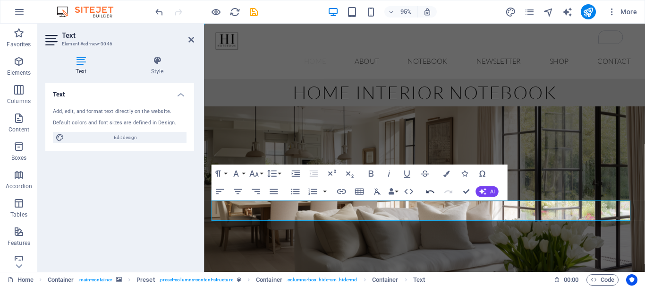
click at [426, 188] on icon "button" at bounding box center [430, 191] width 11 height 11
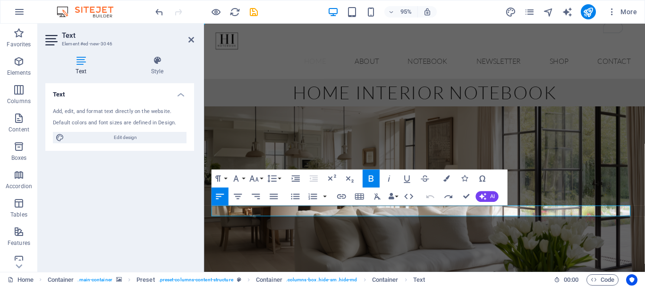
click at [426, 187] on button "Undo" at bounding box center [430, 196] width 17 height 18
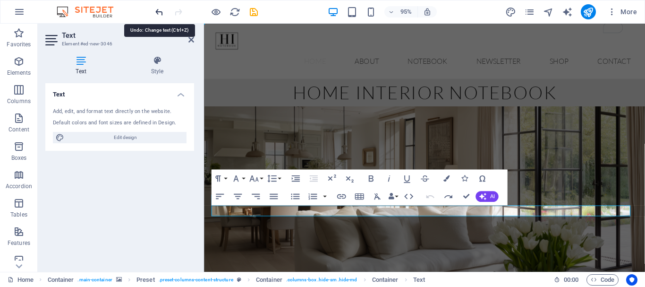
click at [161, 9] on icon "undo" at bounding box center [159, 12] width 11 height 11
click at [160, 11] on icon "undo" at bounding box center [159, 12] width 11 height 11
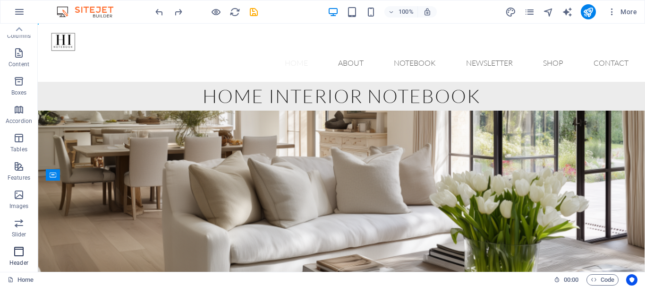
scroll to position [0, 0]
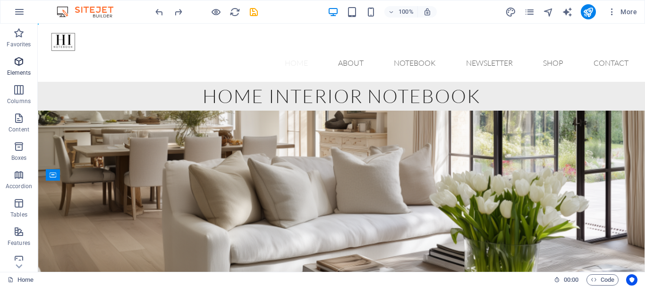
click at [22, 62] on icon "button" at bounding box center [18, 61] width 11 height 11
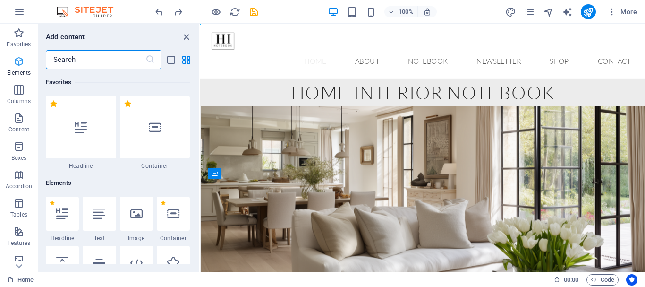
click at [19, 61] on icon "button" at bounding box center [18, 61] width 11 height 11
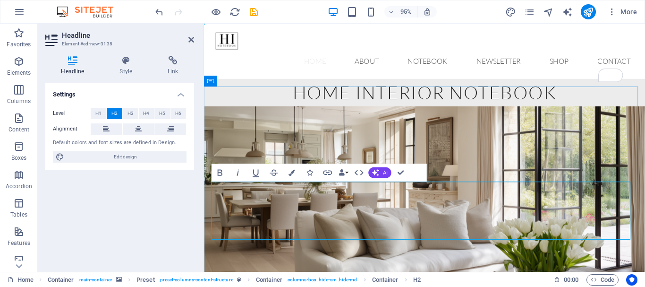
click at [138, 128] on icon at bounding box center [138, 128] width 7 height 11
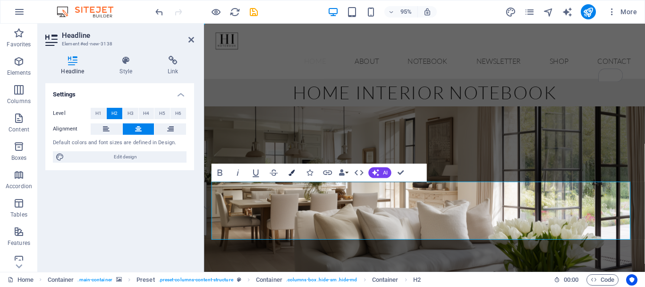
click at [296, 169] on button "Colors" at bounding box center [291, 172] width 17 height 18
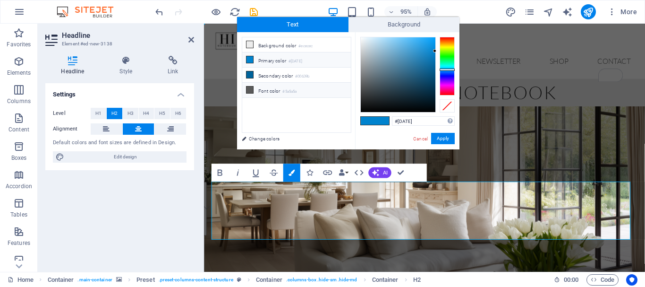
click at [247, 87] on icon at bounding box center [249, 89] width 7 height 7
type input "#5a5a5a"
click at [247, 87] on icon at bounding box center [249, 89] width 7 height 7
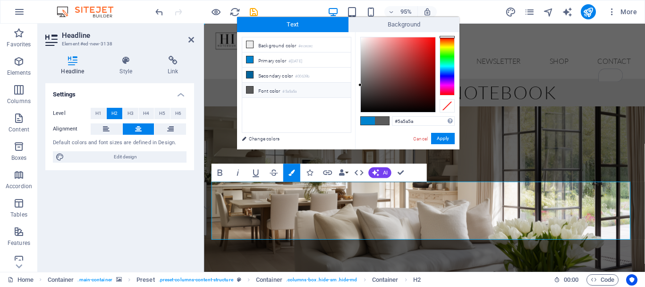
click at [382, 120] on span at bounding box center [382, 121] width 14 height 8
click at [439, 137] on button "Apply" at bounding box center [443, 138] width 24 height 11
click at [452, 143] on figure at bounding box center [435, 240] width 463 height 261
select select "px"
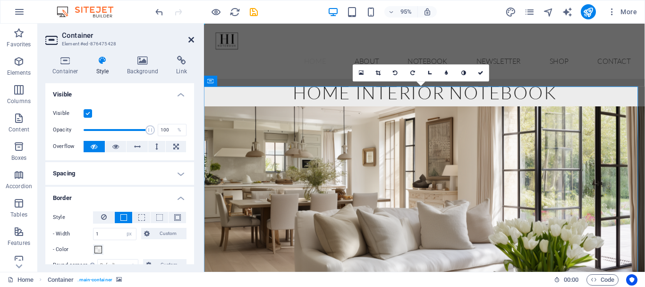
click at [191, 40] on icon at bounding box center [191, 40] width 6 height 8
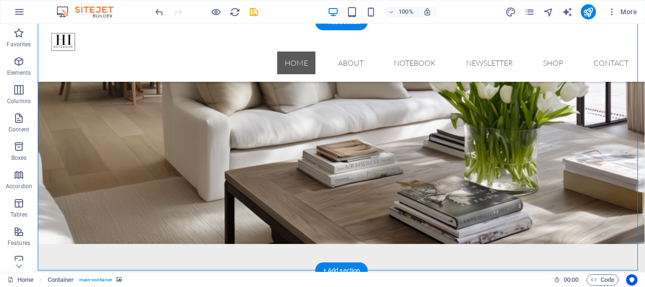
scroll to position [47, 0]
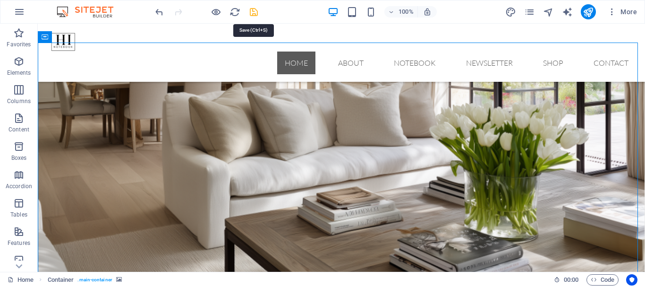
click at [254, 12] on icon "save" at bounding box center [253, 12] width 11 height 11
click at [254, 12] on div at bounding box center [206, 11] width 106 height 15
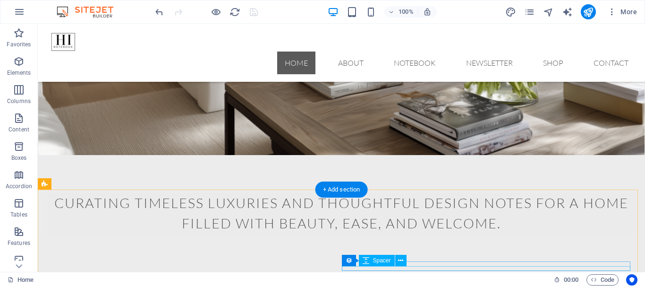
scroll to position [189, 0]
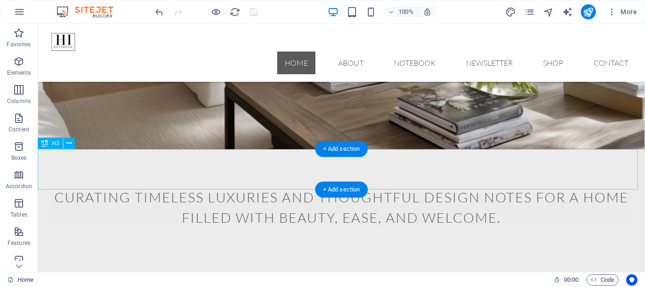
click at [288, 266] on div "​ Curating timeless luxuries and thoughtful design notes for a home filled with…" at bounding box center [341, 286] width 607 height 41
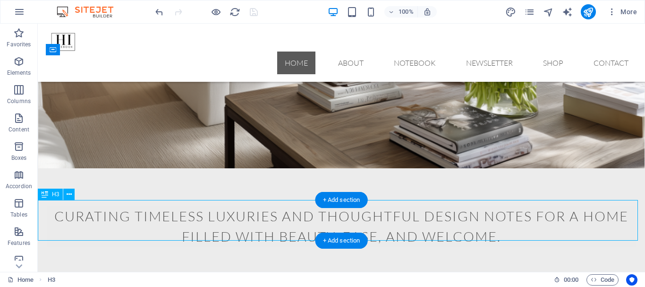
scroll to position [138, 0]
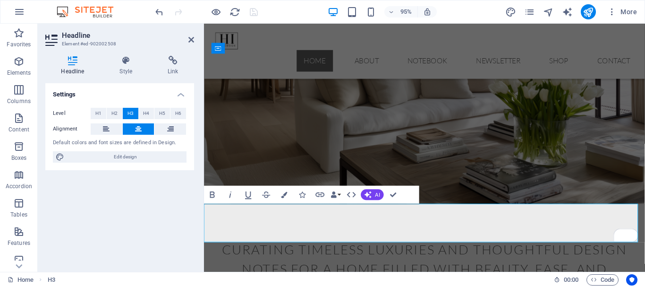
click at [187, 38] on h2 "Headline" at bounding box center [128, 35] width 132 height 8
click at [189, 38] on icon at bounding box center [191, 40] width 6 height 8
click at [355, 51] on nav "Home About Notebook Newsletter Shop Contact" at bounding box center [435, 62] width 449 height 23
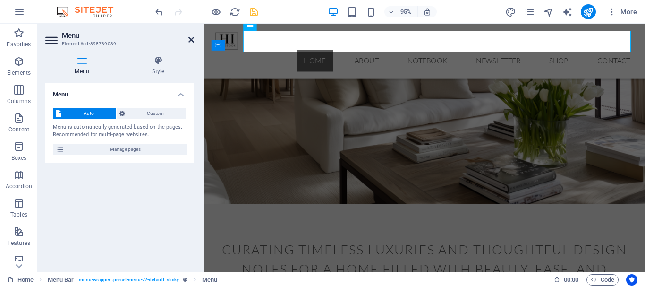
click at [189, 42] on icon at bounding box center [191, 40] width 6 height 8
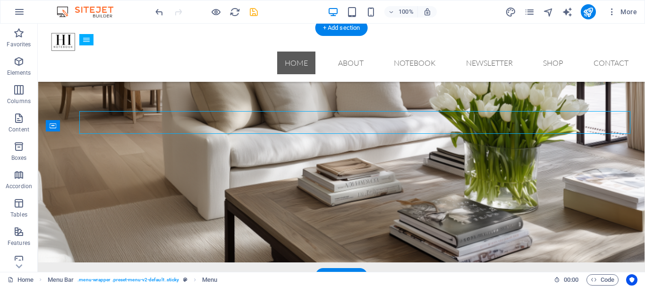
scroll to position [0, 0]
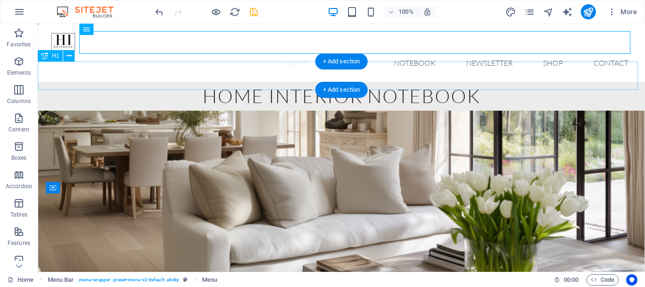
click at [152, 82] on div "home interior notebook" at bounding box center [341, 96] width 607 height 28
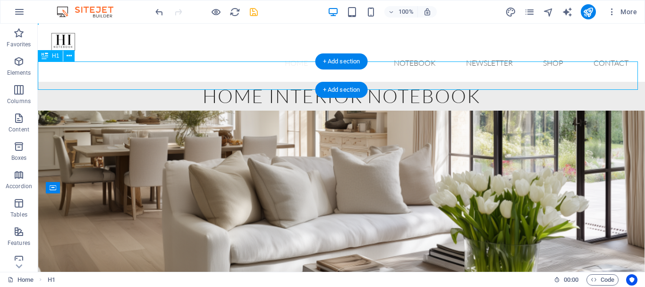
click at [152, 82] on div "home interior notebook" at bounding box center [341, 96] width 607 height 28
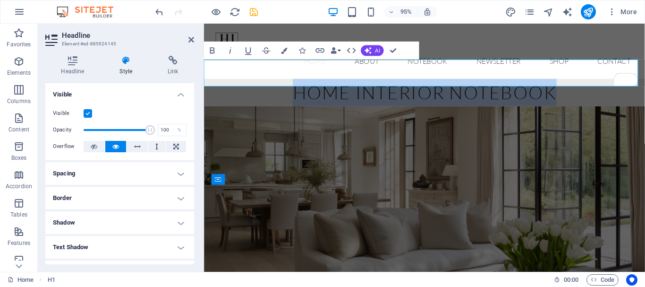
click at [234, 82] on h1 "home interior notebook" at bounding box center [436, 96] width 464 height 28
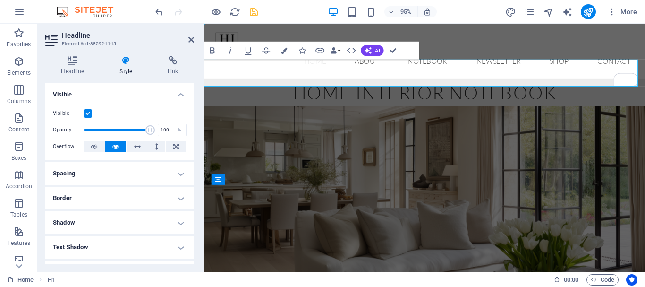
click at [129, 65] on h4 "Style" at bounding box center [128, 66] width 48 height 20
click at [120, 70] on h4 "Style" at bounding box center [128, 66] width 48 height 20
click at [126, 65] on icon at bounding box center [126, 60] width 44 height 9
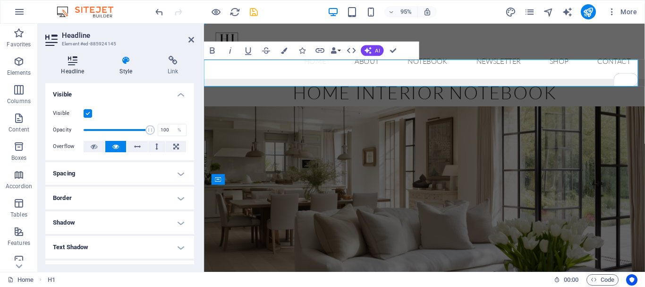
click at [72, 60] on icon at bounding box center [72, 60] width 55 height 9
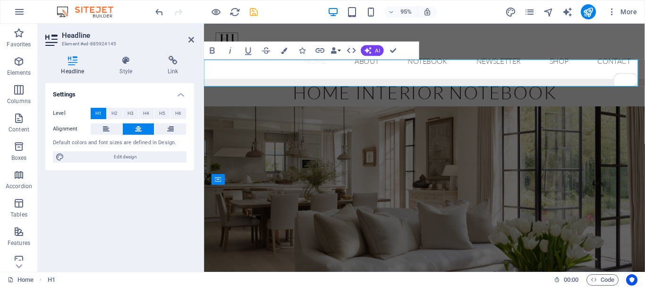
click at [72, 60] on icon at bounding box center [72, 60] width 55 height 9
click at [122, 161] on span "Edit design" at bounding box center [125, 156] width 117 height 11
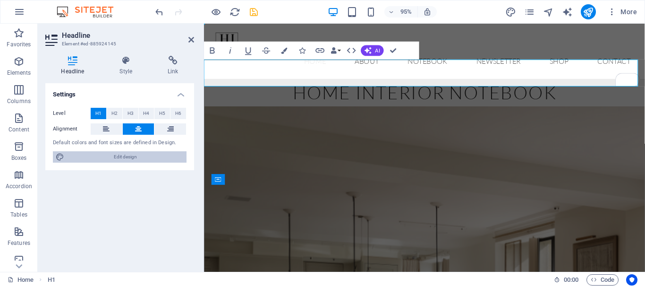
select select "px"
select select "300"
select select "px"
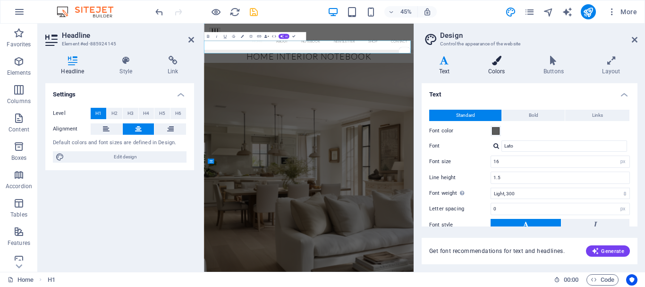
click at [498, 67] on h4 "Colors" at bounding box center [498, 66] width 55 height 20
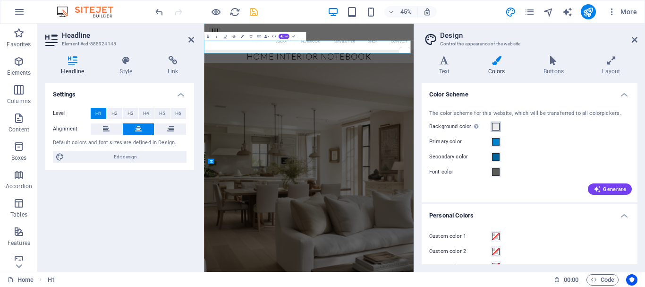
click at [495, 126] on span at bounding box center [496, 127] width 8 height 8
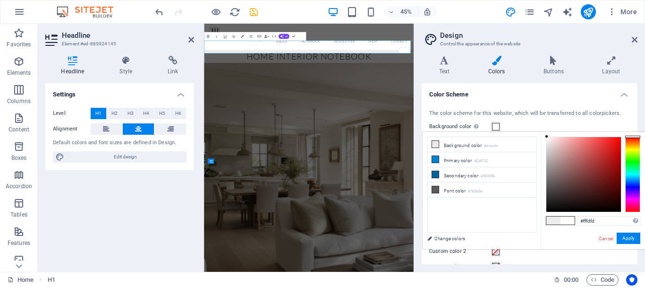
type input "#ffffff"
drag, startPoint x: 547, startPoint y: 138, endPoint x: 544, endPoint y: 130, distance: 8.1
click at [544, 130] on body "homeinteriornotebook.com Home Favorites Elements Columns Content Boxes Accordio…" at bounding box center [322, 143] width 645 height 287
click at [543, 130] on div "Background color Only visible if it is not covered by other backgrounds." at bounding box center [529, 126] width 201 height 11
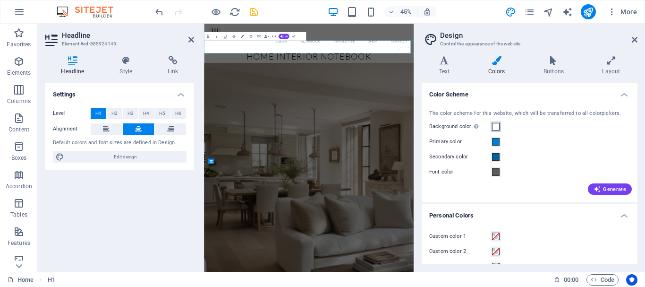
click at [495, 125] on span at bounding box center [496, 127] width 8 height 8
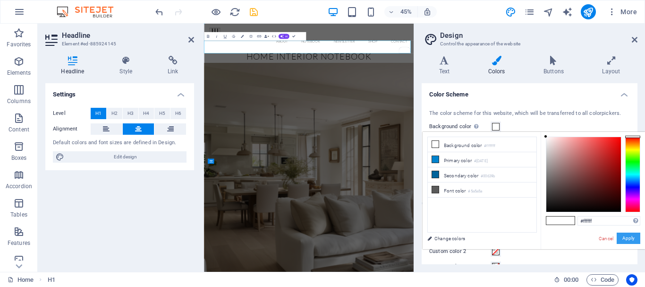
click at [628, 238] on button "Apply" at bounding box center [629, 237] width 24 height 11
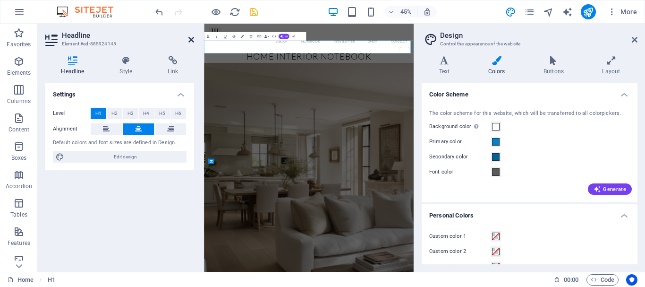
click at [192, 41] on icon at bounding box center [191, 40] width 6 height 8
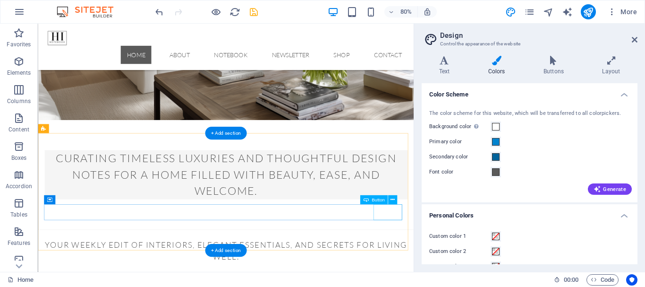
scroll to position [279, 0]
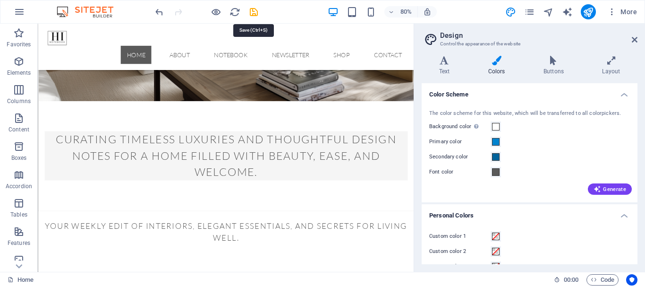
click at [256, 13] on icon "save" at bounding box center [253, 12] width 11 height 11
click at [256, 13] on div at bounding box center [206, 11] width 106 height 15
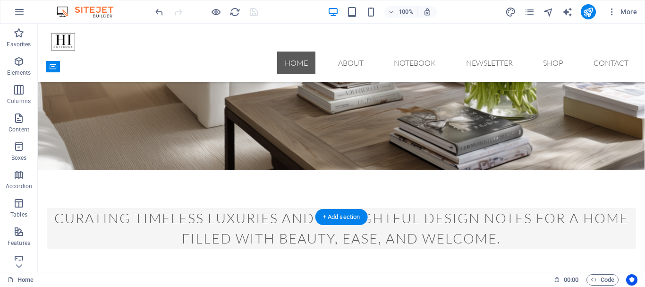
scroll to position [170, 0]
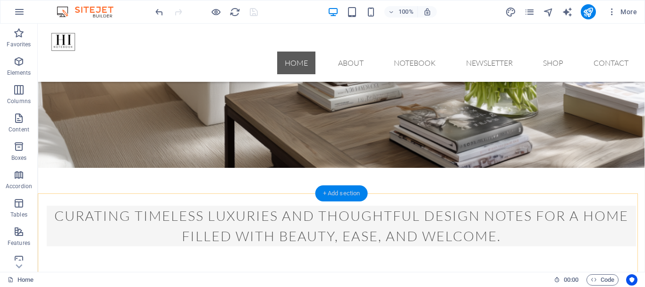
click at [324, 193] on div "+ Add section" at bounding box center [341, 193] width 52 height 16
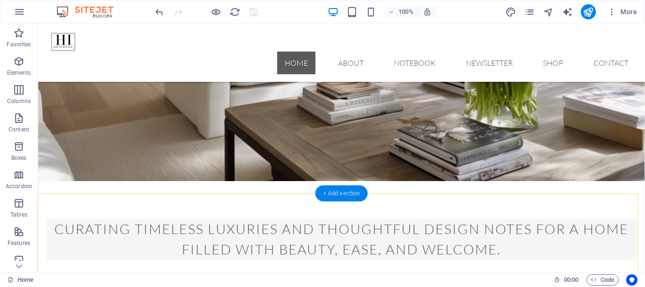
select select "columns.publishing_date_DESC"
select select "columns.status"
select select "columns.publishing_date"
select select "past"
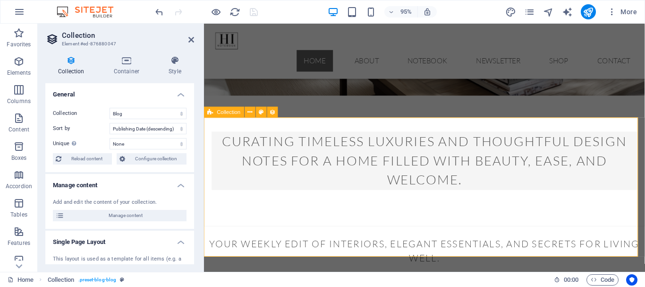
scroll to position [269, 0]
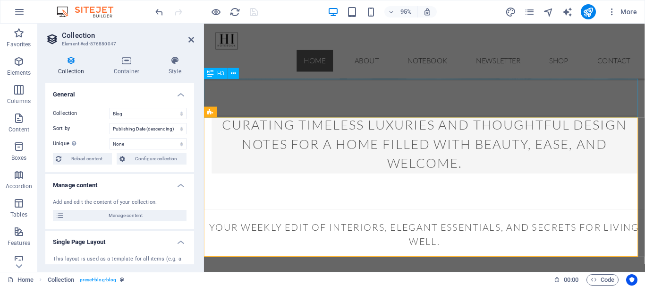
click at [476, 220] on div "​ Your weekly edit of interiors, elegant essentials, and secrets for living wel…" at bounding box center [436, 240] width 464 height 41
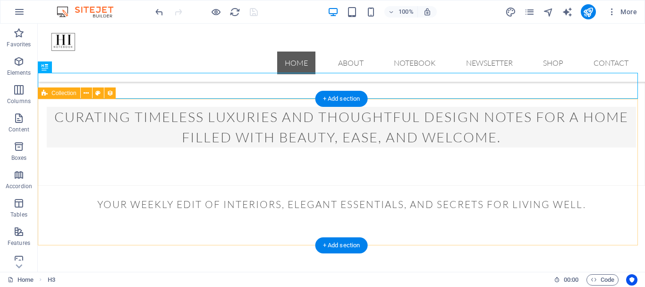
scroll to position [265, 0]
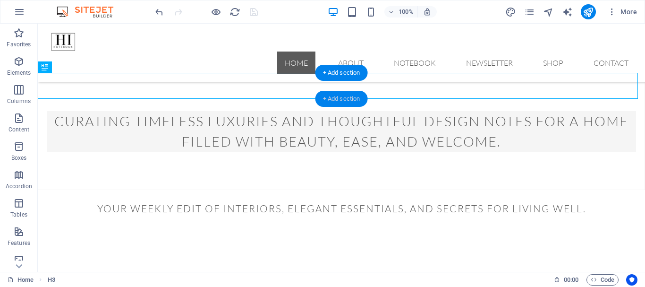
drag, startPoint x: 320, startPoint y: 98, endPoint x: 130, endPoint y: 78, distance: 191.2
click at [320, 98] on div "+ Add section" at bounding box center [341, 99] width 52 height 16
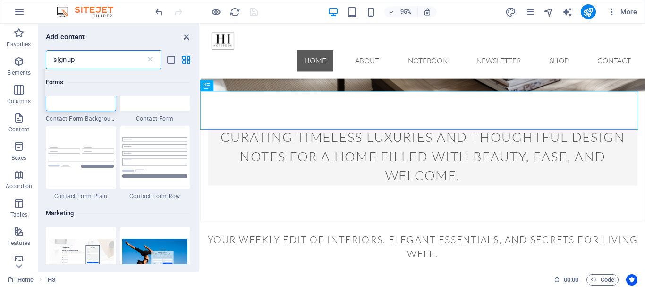
scroll to position [0, 0]
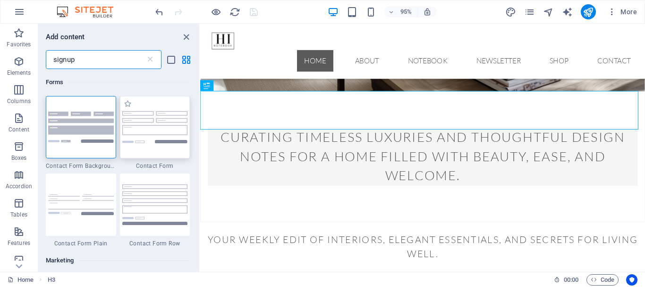
type input "signup"
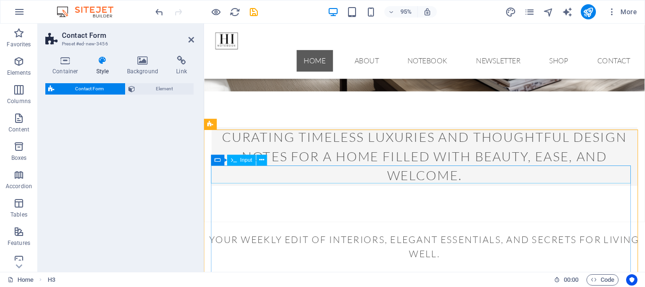
select select "rem"
select select "preset-contact-form-v3-default"
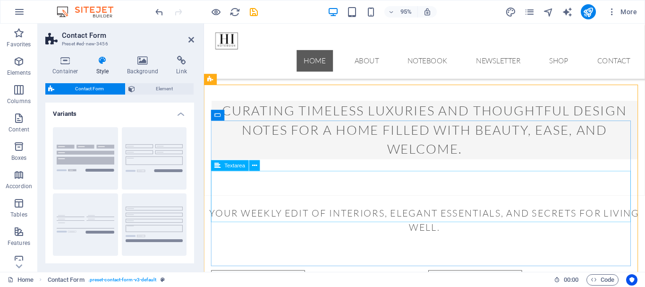
scroll to position [304, 0]
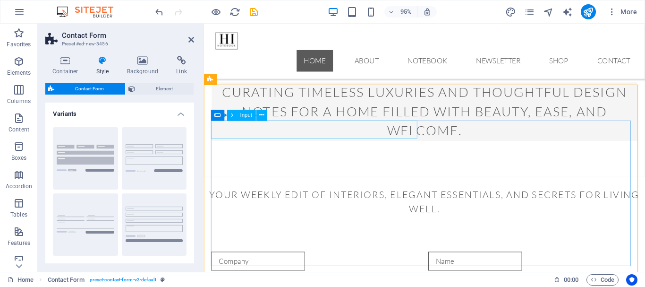
click at [241, 263] on input "text" at bounding box center [260, 273] width 99 height 20
click at [262, 115] on icon at bounding box center [261, 114] width 5 height 9
click at [310, 263] on input "text" at bounding box center [260, 273] width 99 height 20
click at [259, 114] on icon at bounding box center [261, 114] width 5 height 9
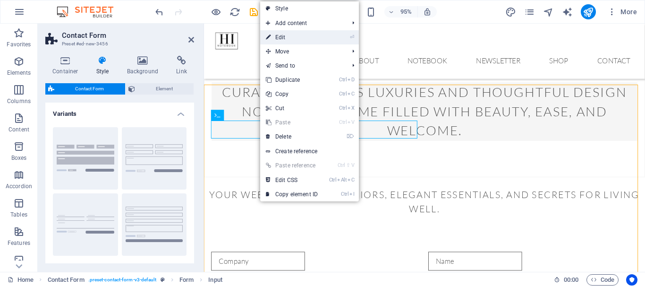
click at [290, 38] on link "⏎ Edit" at bounding box center [291, 37] width 63 height 14
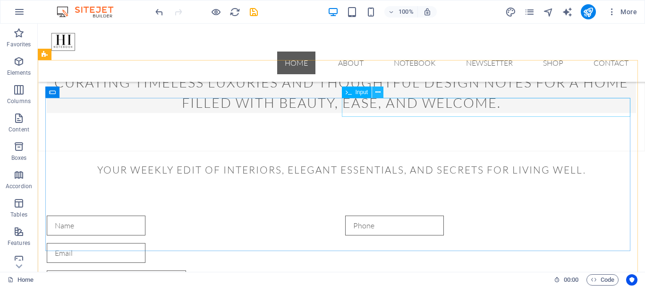
click at [380, 93] on icon at bounding box center [377, 92] width 5 height 10
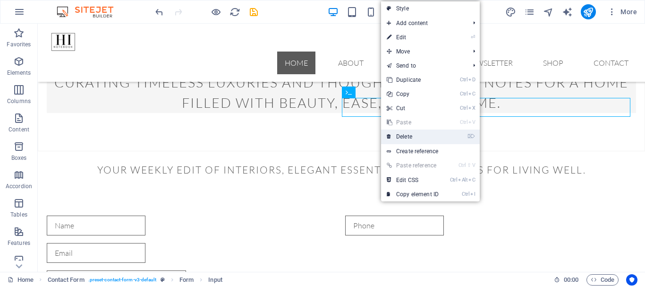
click at [413, 133] on link "⌦ Delete" at bounding box center [412, 136] width 63 height 14
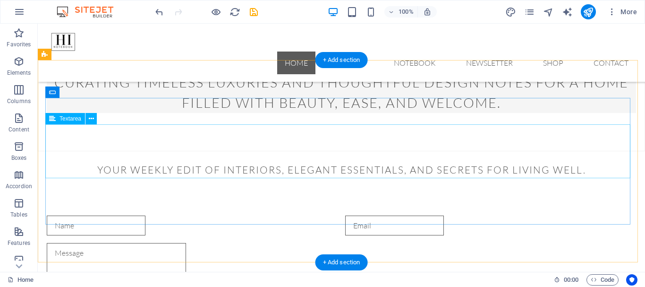
click at [93, 243] on div at bounding box center [341, 271] width 589 height 57
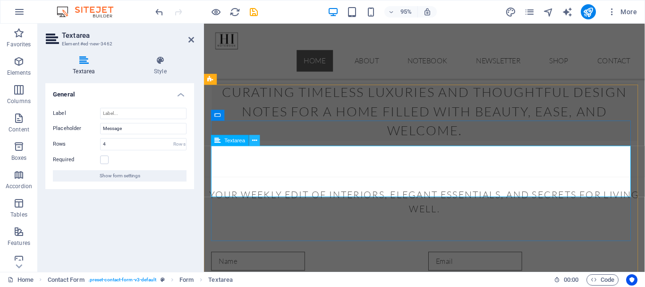
click at [254, 138] on icon at bounding box center [254, 139] width 5 height 9
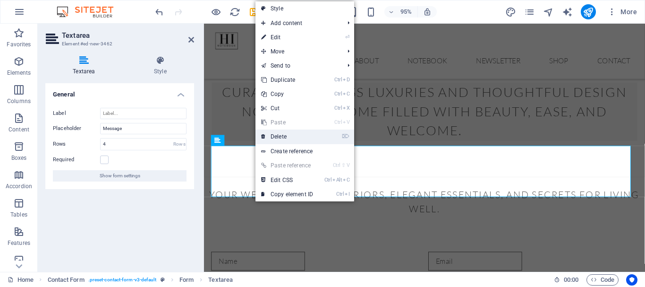
click at [279, 136] on link "⌦ Delete" at bounding box center [286, 136] width 63 height 14
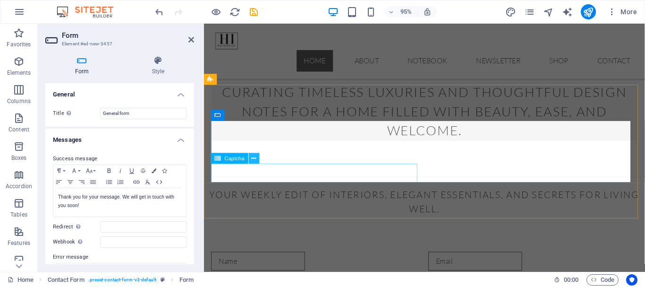
click at [255, 158] on icon at bounding box center [254, 157] width 5 height 9
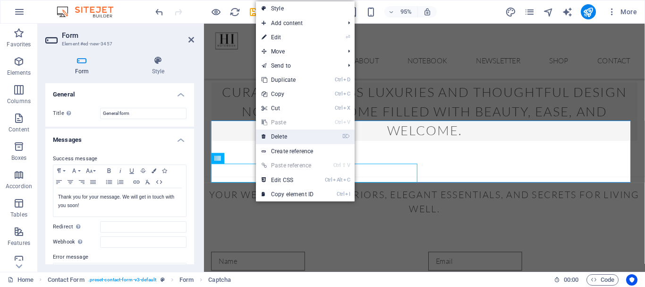
click at [290, 134] on link "⌦ Delete" at bounding box center [287, 136] width 63 height 14
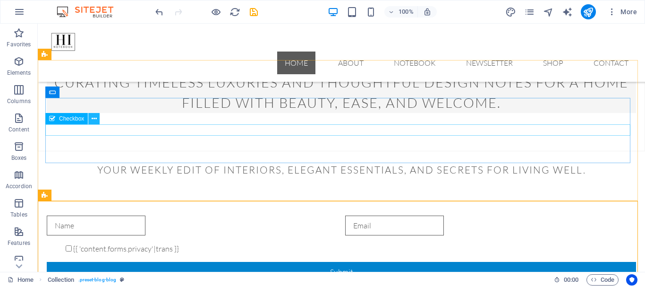
click at [93, 118] on icon at bounding box center [94, 119] width 5 height 10
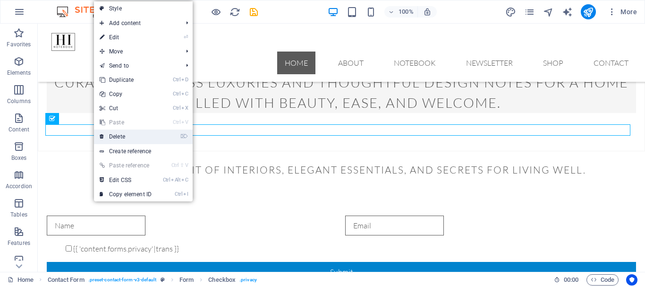
click at [118, 135] on link "⌦ Delete" at bounding box center [125, 136] width 63 height 14
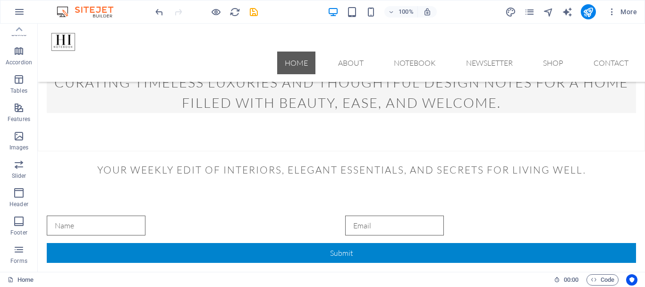
scroll to position [0, 0]
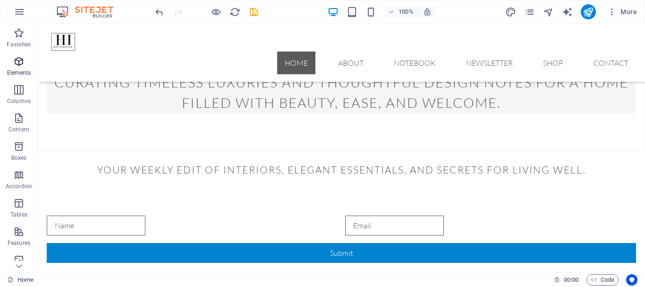
click at [25, 64] on icon "button" at bounding box center [18, 61] width 11 height 11
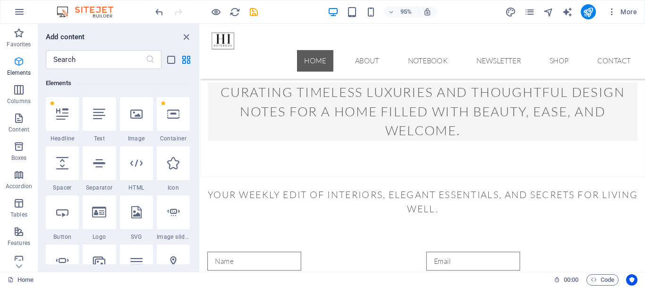
scroll to position [101, 0]
click at [85, 59] on input "text" at bounding box center [96, 59] width 100 height 19
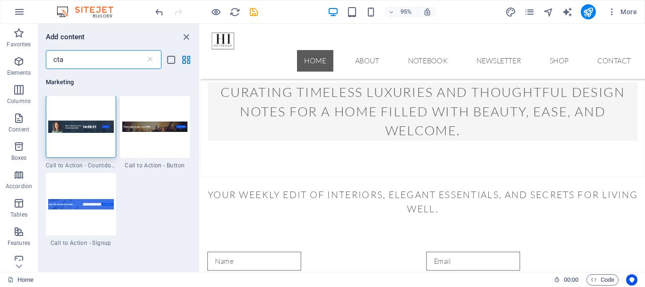
scroll to position [0, 0]
type input "cta"
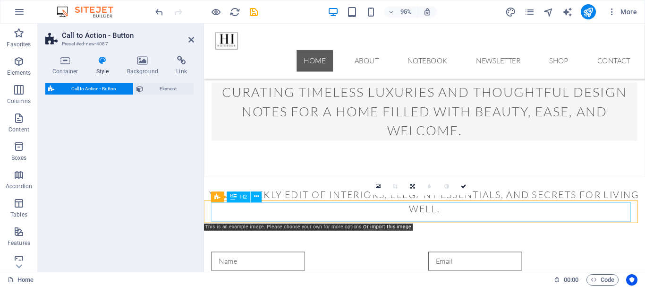
select select "rem"
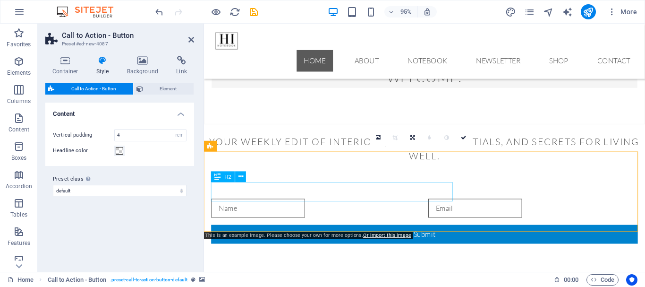
scroll to position [351, 0]
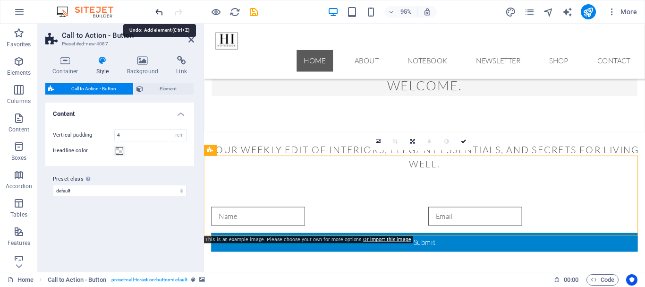
click at [158, 13] on icon "undo" at bounding box center [159, 12] width 11 height 11
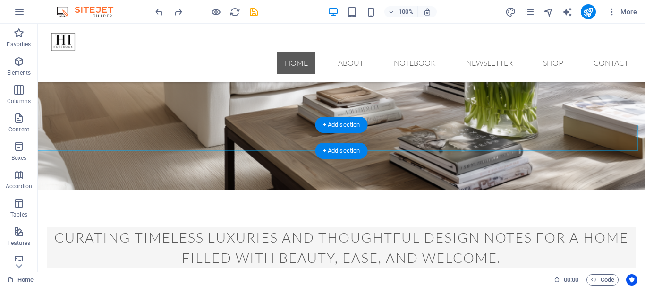
scroll to position [243, 0]
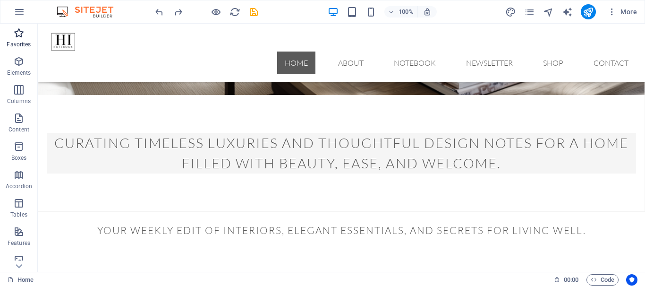
click at [15, 33] on icon "button" at bounding box center [18, 32] width 11 height 11
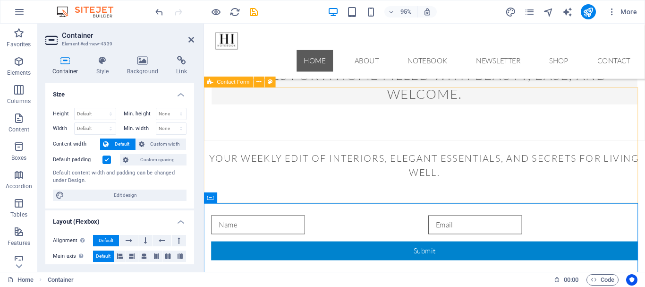
scroll to position [293, 0]
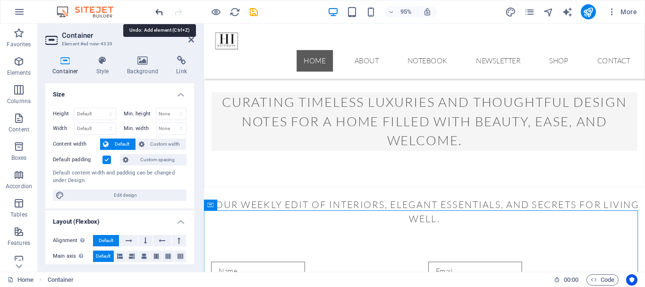
click at [156, 8] on icon "undo" at bounding box center [159, 12] width 11 height 11
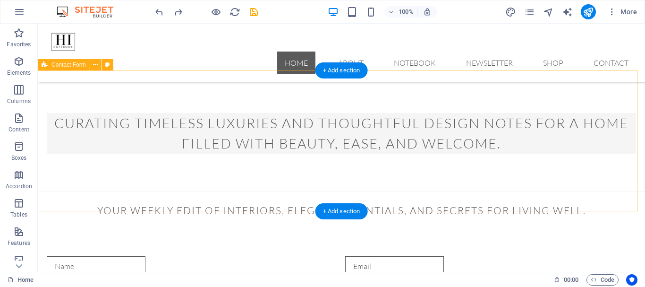
scroll to position [246, 0]
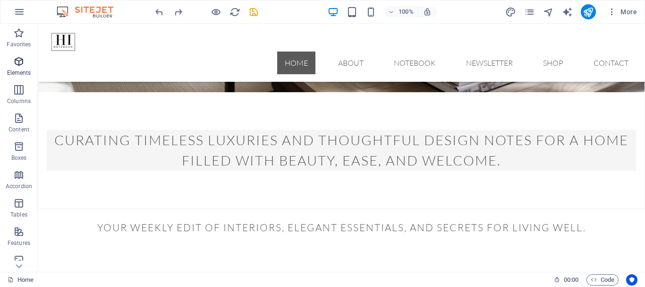
click at [16, 64] on icon "button" at bounding box center [18, 61] width 11 height 11
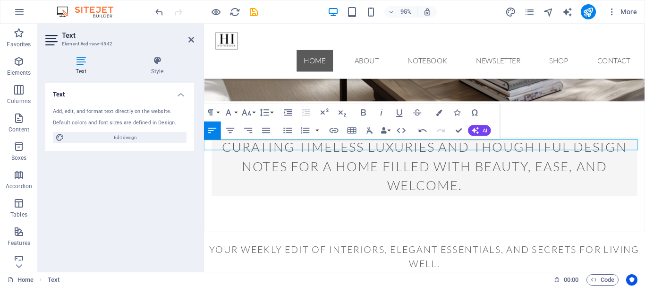
click at [304, 283] on p "Subscribe to the NOTEBOOK" at bounding box center [436, 288] width 464 height 11
click at [228, 130] on icon "button" at bounding box center [230, 130] width 11 height 11
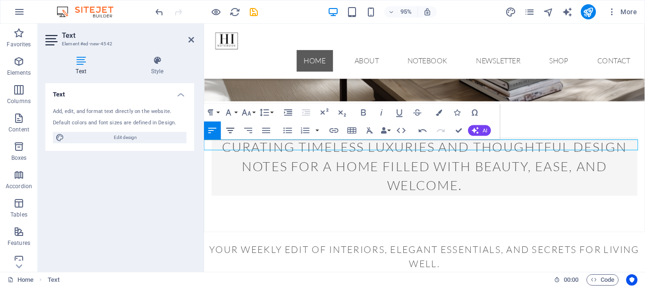
click at [228, 130] on icon "button" at bounding box center [230, 130] width 11 height 11
click at [252, 111] on icon "button" at bounding box center [246, 112] width 11 height 11
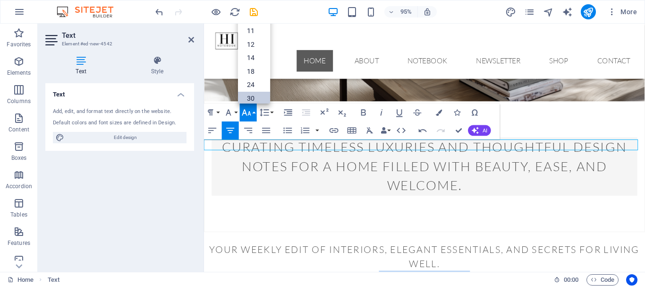
click at [256, 99] on link "30" at bounding box center [254, 99] width 32 height 14
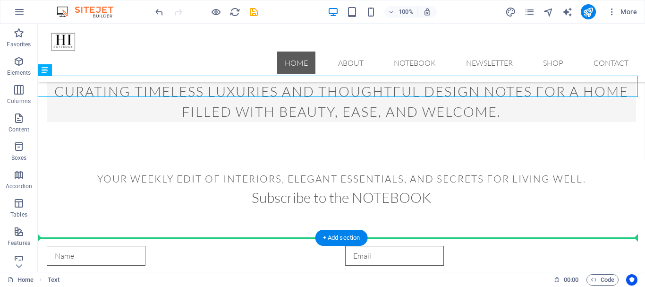
scroll to position [304, 0]
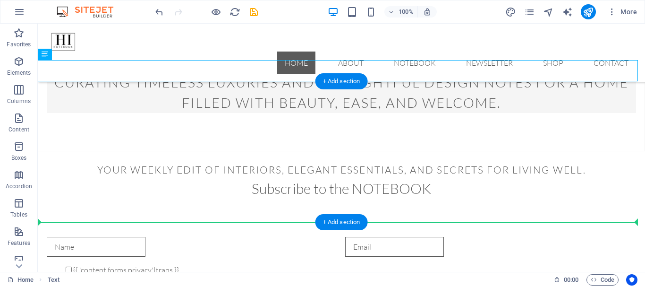
drag, startPoint x: 390, startPoint y: 123, endPoint x: 372, endPoint y: 197, distance: 75.8
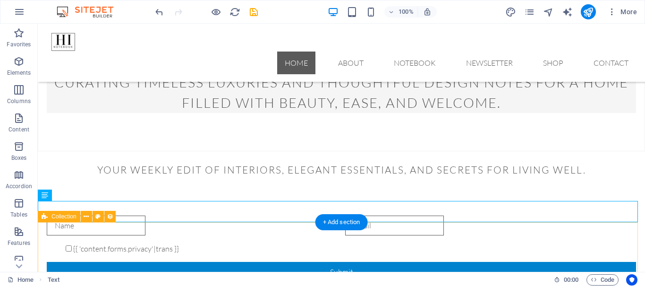
drag, startPoint x: 431, startPoint y: 252, endPoint x: 284, endPoint y: 261, distance: 147.6
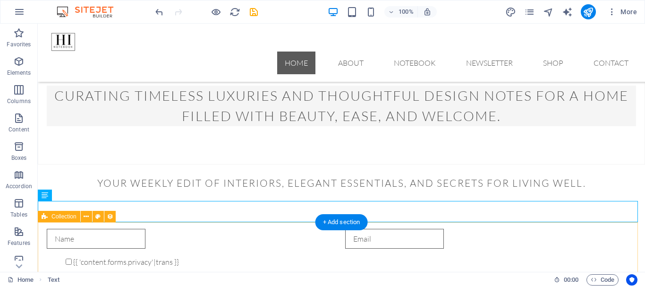
select select "columns.publishing_date_DESC"
select select "columns.status"
select select "columns.publishing_date"
select select "past"
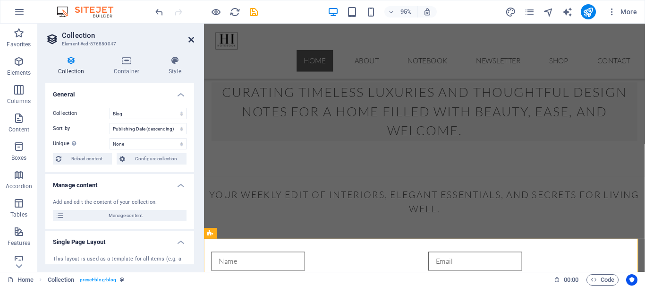
click at [190, 42] on icon at bounding box center [191, 40] width 6 height 8
click at [356, 51] on nav "Home About Notebook Newsletter Shop Contact" at bounding box center [435, 62] width 449 height 23
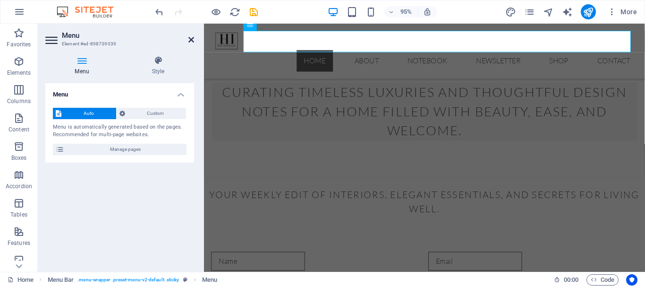
click at [193, 39] on icon at bounding box center [191, 40] width 6 height 8
click at [358, 51] on nav "Home About Notebook Newsletter Shop Contact" at bounding box center [435, 62] width 449 height 23
click at [185, 38] on h2 "Menu" at bounding box center [128, 35] width 132 height 8
click at [192, 39] on icon at bounding box center [191, 40] width 6 height 8
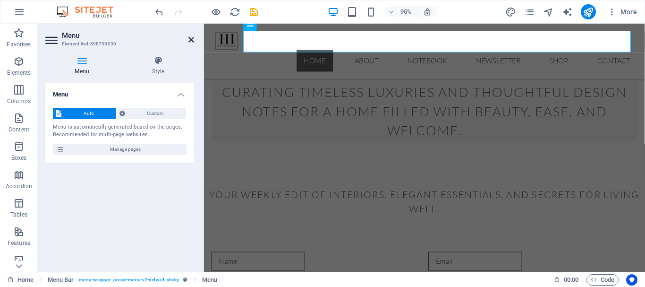
click at [358, 51] on nav "Home About Notebook Newsletter Shop Contact" at bounding box center [435, 62] width 449 height 23
click at [191, 39] on icon at bounding box center [191, 40] width 6 height 8
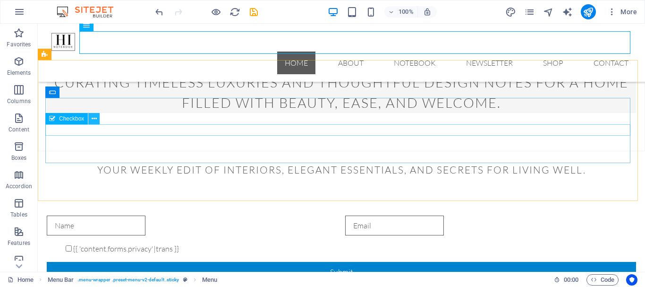
click at [95, 119] on icon at bounding box center [94, 119] width 5 height 10
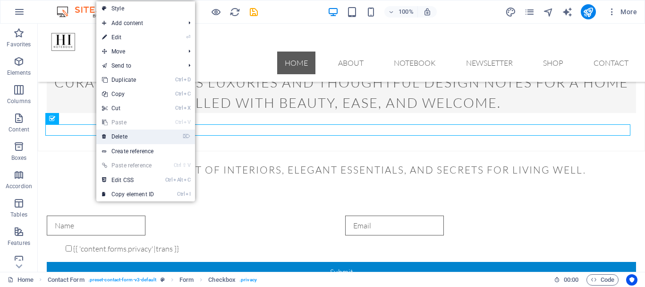
click at [113, 135] on link "⌦ Delete" at bounding box center [127, 136] width 63 height 14
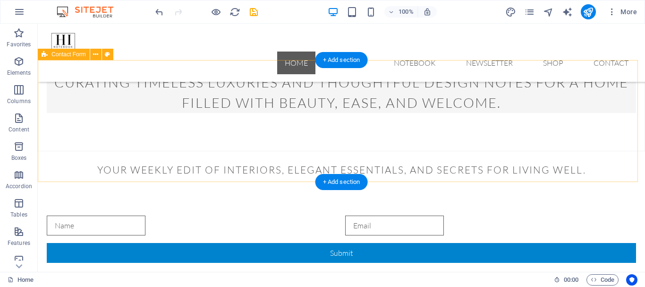
click at [270, 177] on div "Submit" at bounding box center [341, 238] width 607 height 123
click at [108, 243] on div "Submit" at bounding box center [341, 253] width 589 height 20
select select "rem"
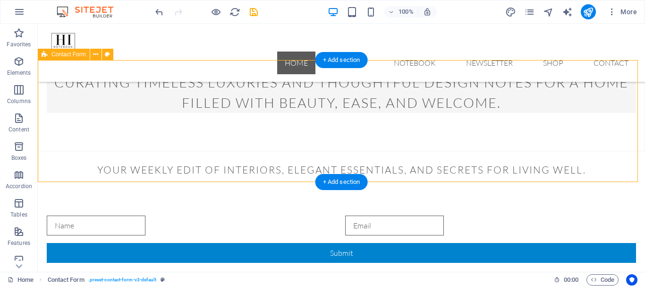
select select "preset-contact-form-v3-default"
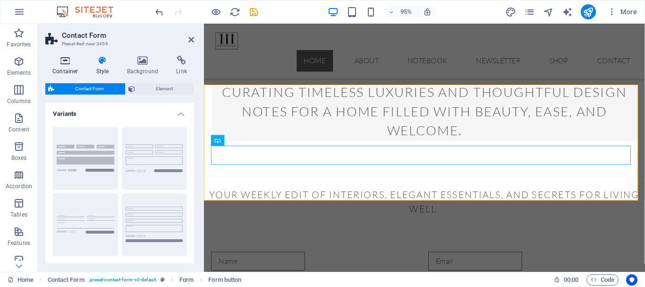
click at [64, 61] on icon at bounding box center [65, 60] width 40 height 9
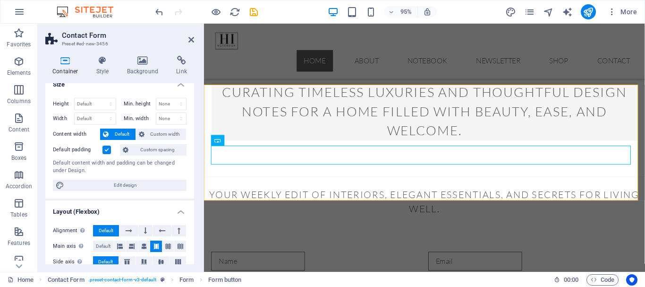
scroll to position [0, 0]
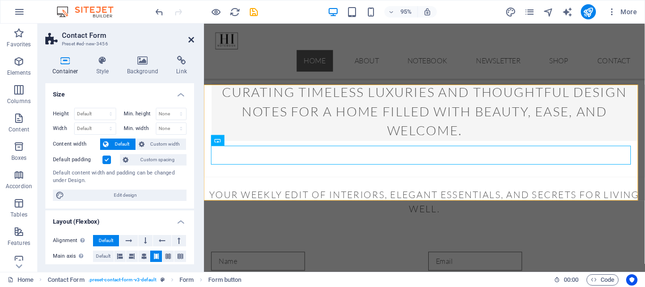
click at [189, 40] on icon at bounding box center [191, 40] width 6 height 8
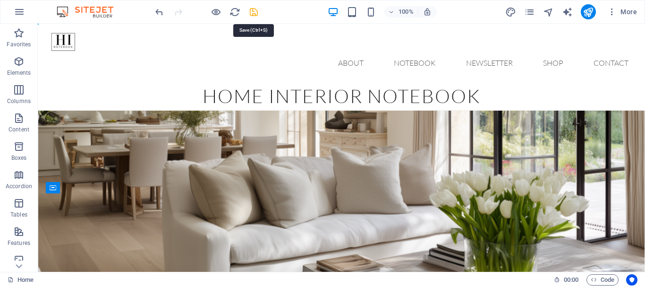
click at [255, 11] on icon "save" at bounding box center [253, 12] width 11 height 11
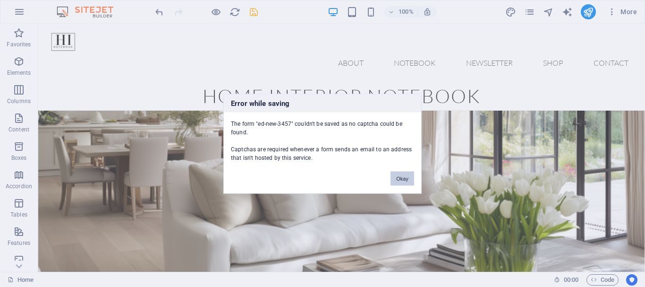
click at [255, 11] on div "Error while saving The form "ed-new-3457" couldn't be saved as no captcha could…" at bounding box center [322, 143] width 645 height 287
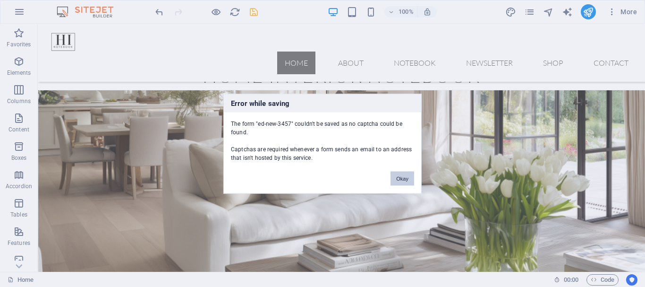
scroll to position [374, 0]
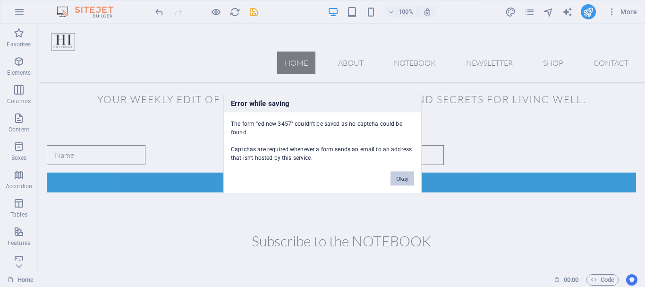
click at [399, 181] on button "Okay" at bounding box center [402, 178] width 24 height 14
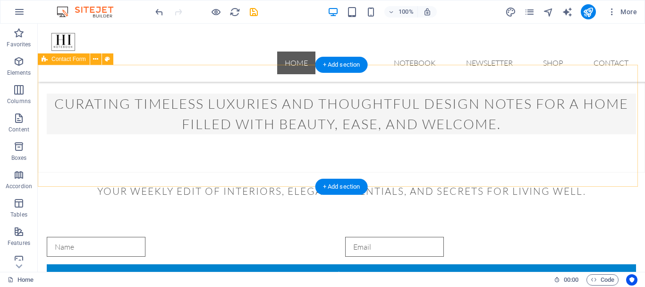
scroll to position [279, 0]
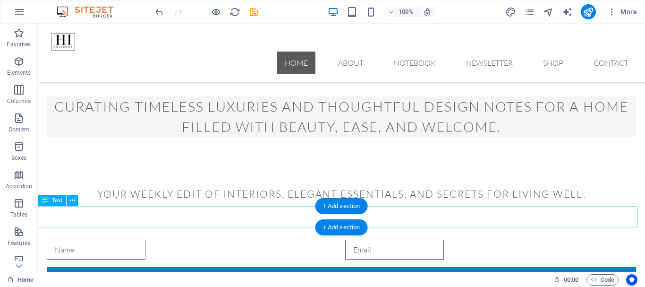
click at [127, 225] on div "Submit" at bounding box center [341, 263] width 607 height 123
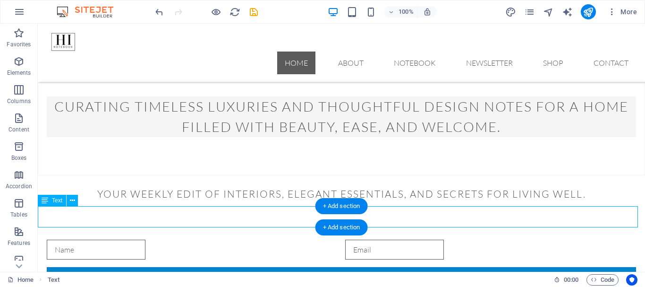
click at [122, 225] on div "Submit" at bounding box center [341, 263] width 607 height 123
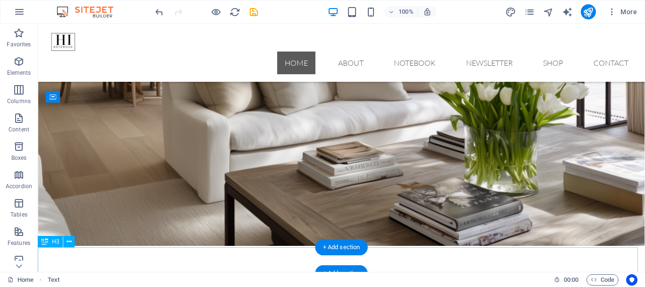
scroll to position [91, 0]
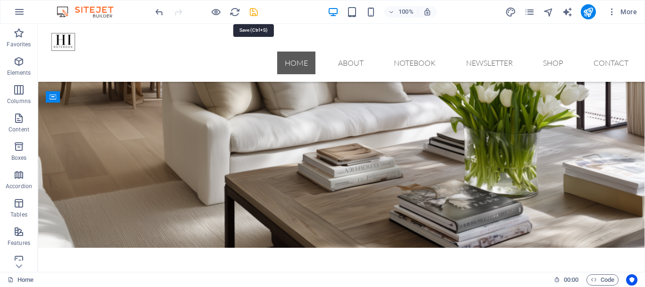
click at [253, 10] on icon "save" at bounding box center [253, 12] width 11 height 11
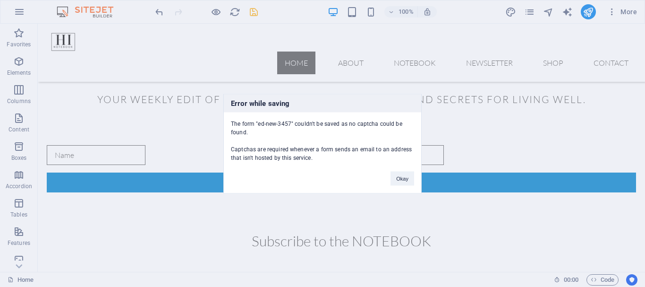
click at [253, 10] on div "Error while saving The form "ed-new-3457" couldn't be saved as no captcha could…" at bounding box center [322, 143] width 645 height 287
click at [253, 11] on div "Error while saving The form "ed-new-3457" couldn't be saved as no captcha could…" at bounding box center [322, 143] width 645 height 287
click at [404, 183] on button "Okay" at bounding box center [402, 178] width 24 height 14
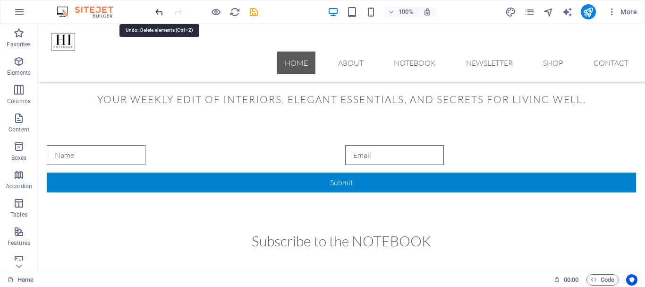
click at [156, 12] on icon "undo" at bounding box center [159, 12] width 11 height 11
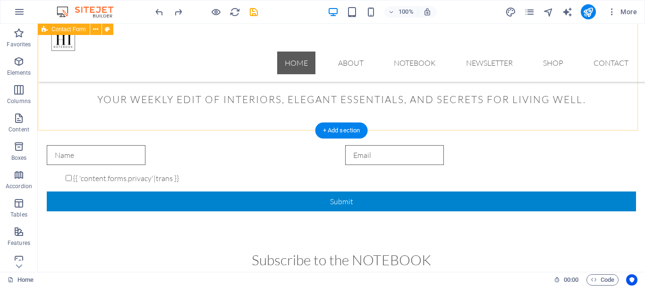
scroll to position [232, 0]
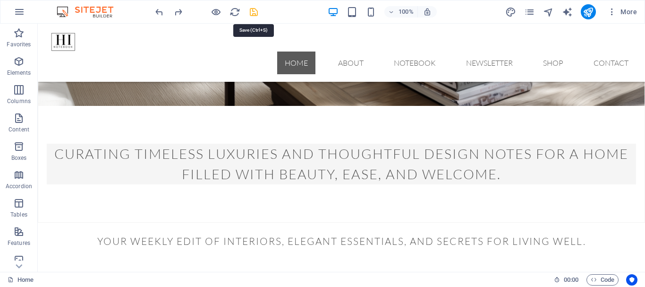
click at [254, 12] on icon "save" at bounding box center [253, 12] width 11 height 11
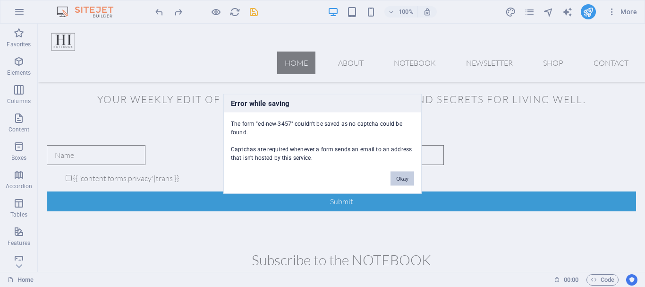
click at [398, 179] on button "Okay" at bounding box center [402, 178] width 24 height 14
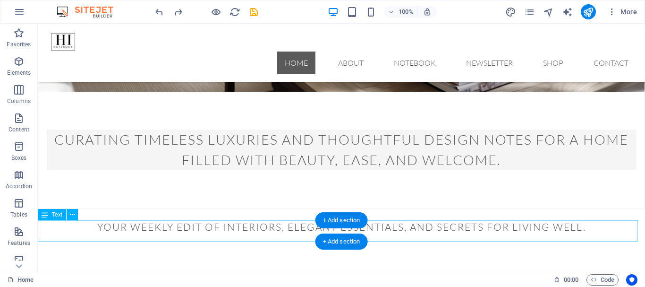
scroll to position [232, 0]
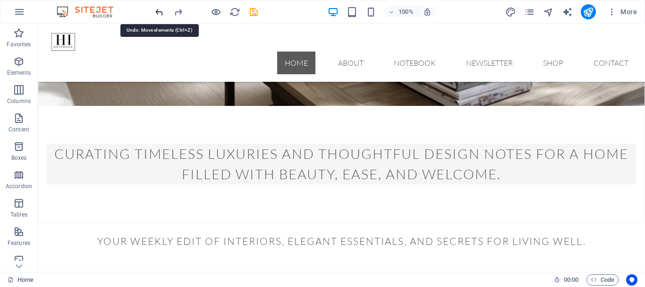
click at [158, 13] on icon "undo" at bounding box center [159, 12] width 11 height 11
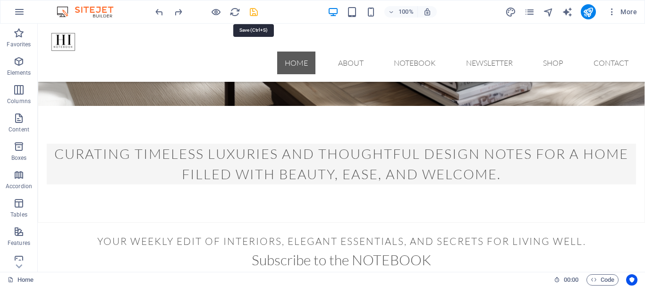
click at [249, 13] on icon "save" at bounding box center [253, 12] width 11 height 11
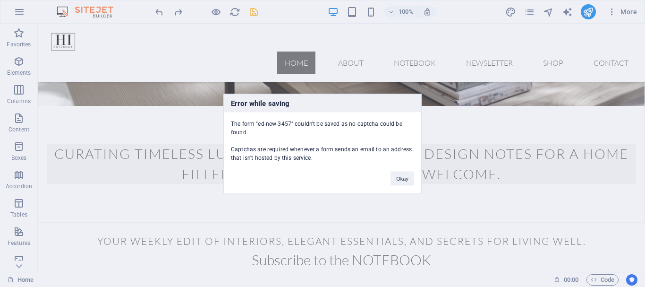
scroll to position [395, 0]
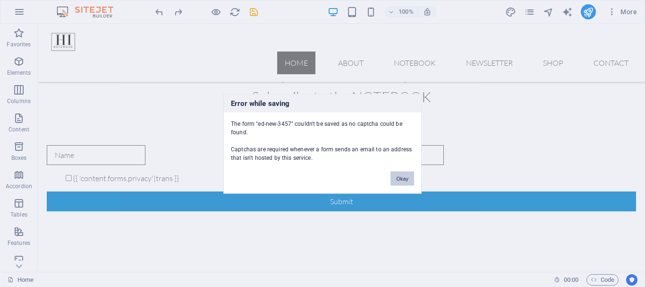
click at [410, 175] on button "Okay" at bounding box center [402, 178] width 24 height 14
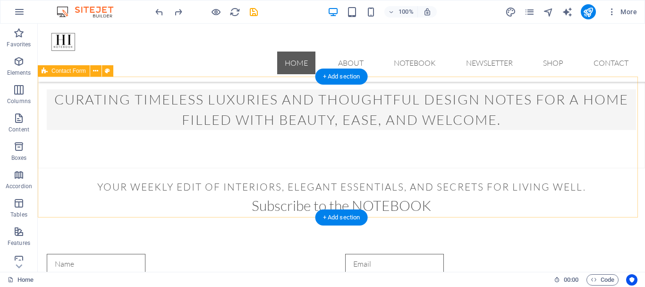
scroll to position [285, 0]
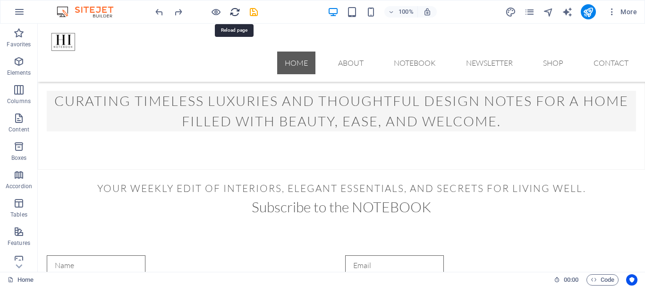
drag, startPoint x: 234, startPoint y: 12, endPoint x: 369, endPoint y: 13, distance: 135.0
click at [234, 12] on icon "reload" at bounding box center [234, 12] width 11 height 11
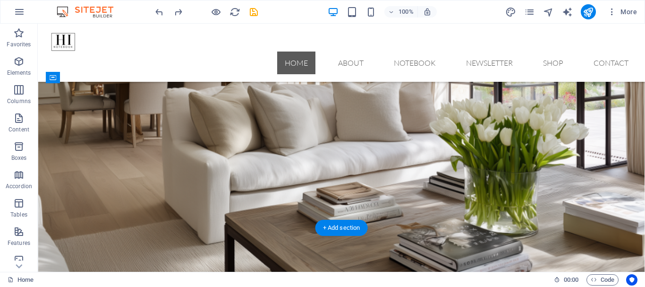
scroll to position [49, 0]
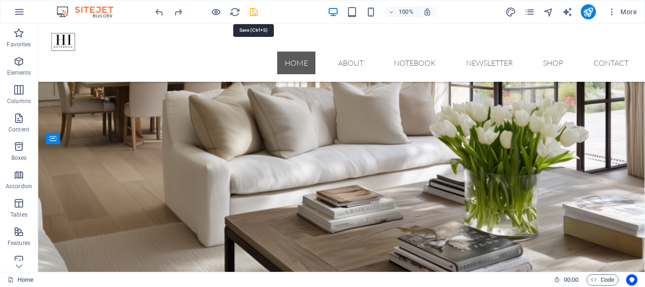
click at [252, 12] on icon "save" at bounding box center [253, 12] width 11 height 11
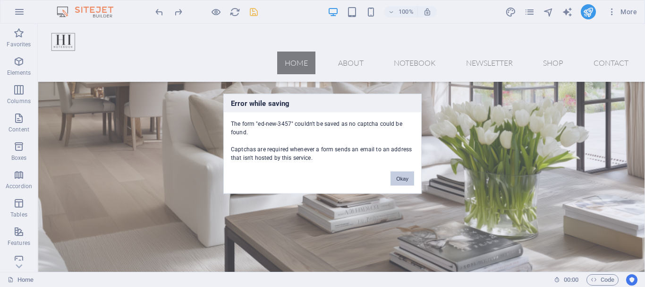
scroll to position [395, 0]
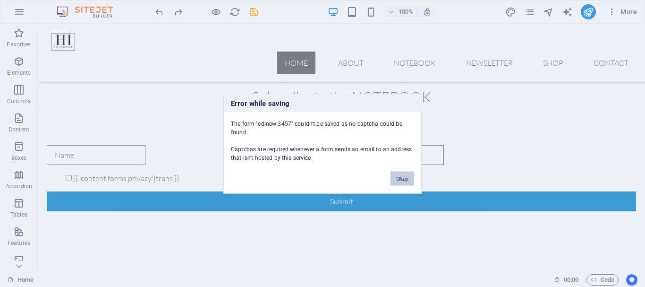
click at [403, 180] on button "Okay" at bounding box center [402, 178] width 24 height 14
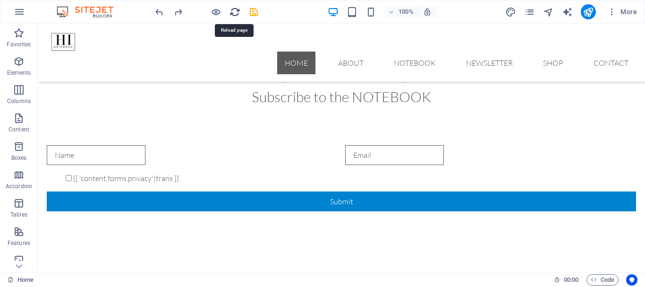
drag, startPoint x: 230, startPoint y: 14, endPoint x: 325, endPoint y: 23, distance: 95.8
click at [230, 14] on icon "reload" at bounding box center [234, 12] width 11 height 11
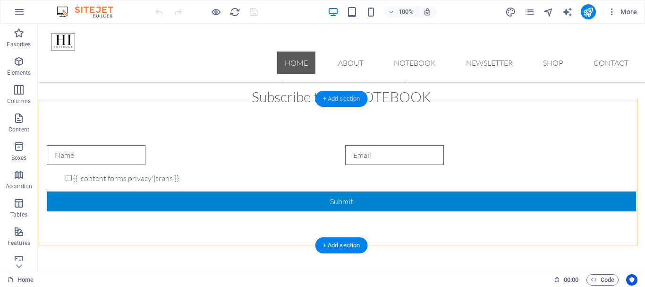
click at [337, 101] on div "+ Add section" at bounding box center [341, 99] width 52 height 16
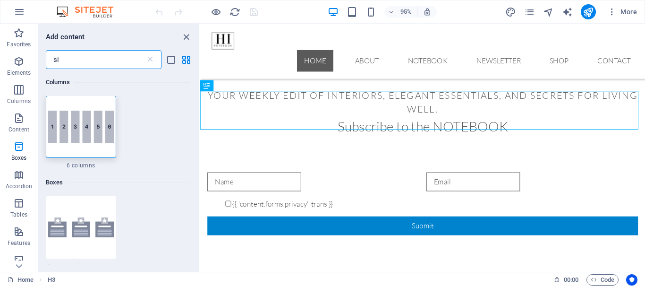
scroll to position [0, 0]
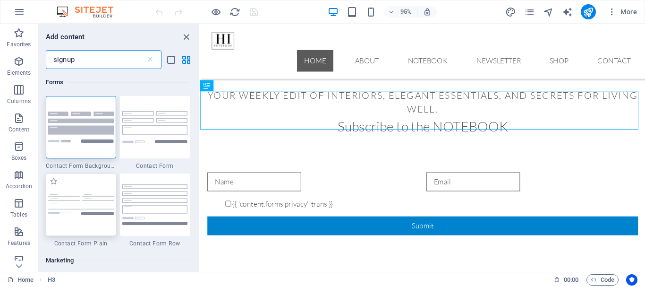
type input "signup"
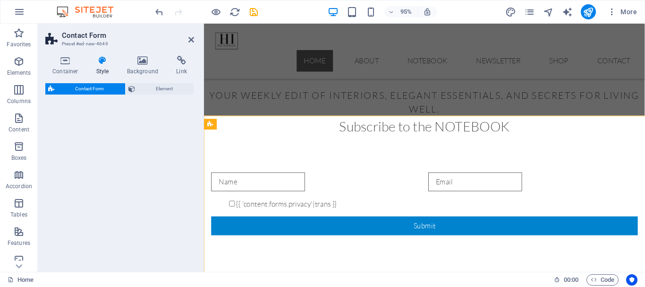
select select "rem"
select select "preset-contact-form-v3-plain"
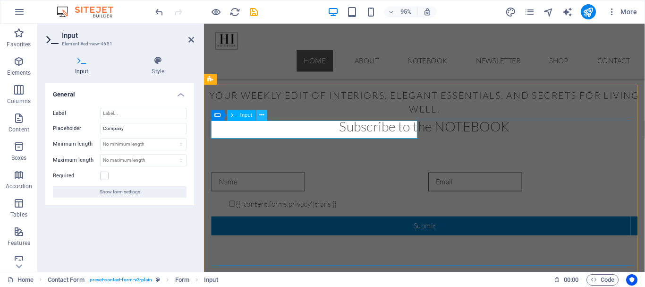
click at [263, 114] on icon at bounding box center [261, 114] width 5 height 9
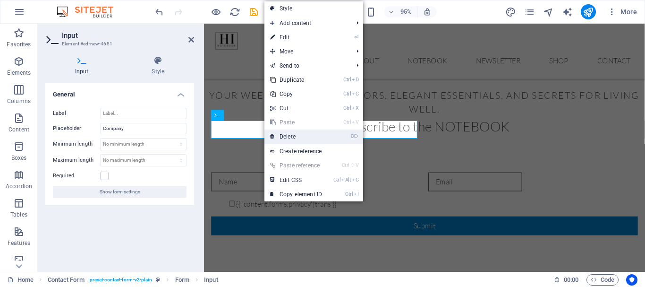
click at [296, 134] on link "⌦ Delete" at bounding box center [295, 136] width 63 height 14
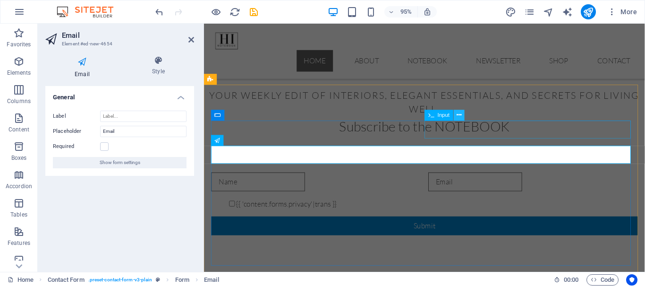
click at [458, 117] on icon at bounding box center [458, 114] width 5 height 9
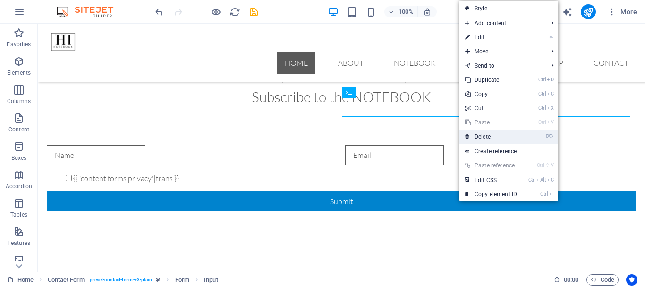
click at [485, 135] on link "⌦ Delete" at bounding box center [490, 136] width 63 height 14
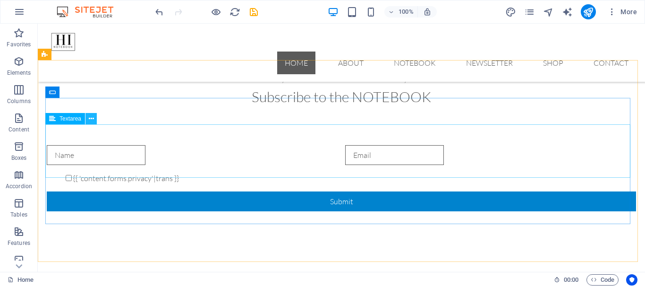
click at [92, 119] on icon at bounding box center [91, 119] width 5 height 10
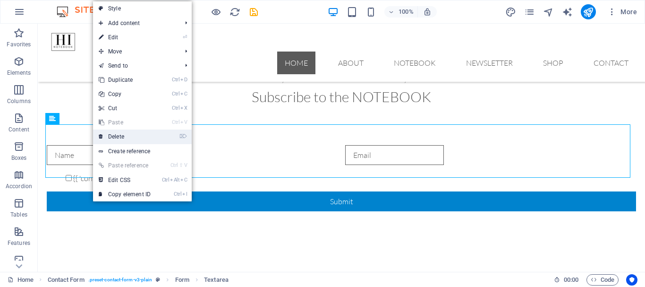
click at [118, 135] on link "⌦ Delete" at bounding box center [124, 136] width 63 height 14
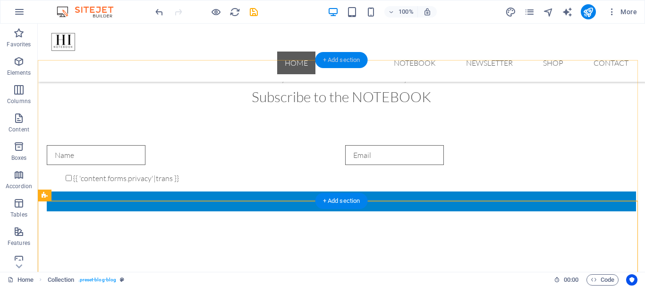
click at [332, 57] on div "+ Add section" at bounding box center [341, 60] width 52 height 16
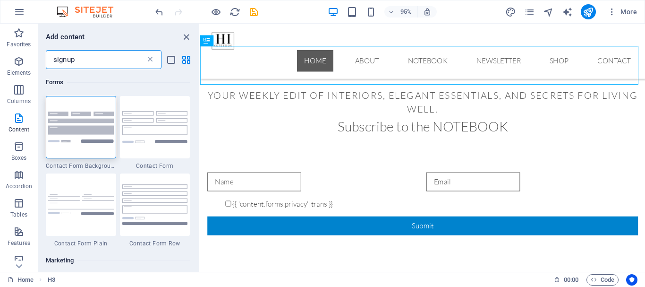
click at [149, 58] on icon at bounding box center [149, 59] width 9 height 9
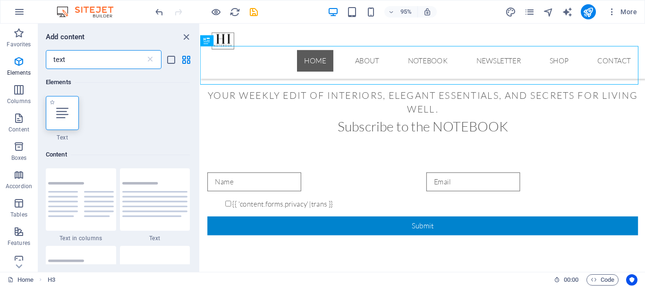
type input "text"
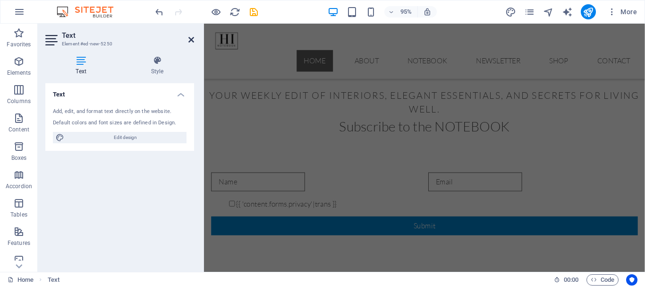
click at [190, 39] on icon at bounding box center [191, 40] width 6 height 8
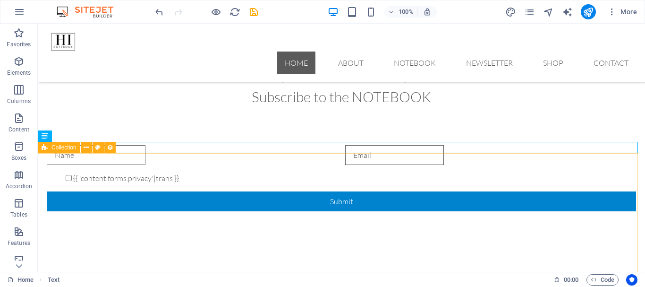
click at [66, 146] on span "Collection" at bounding box center [63, 147] width 25 height 6
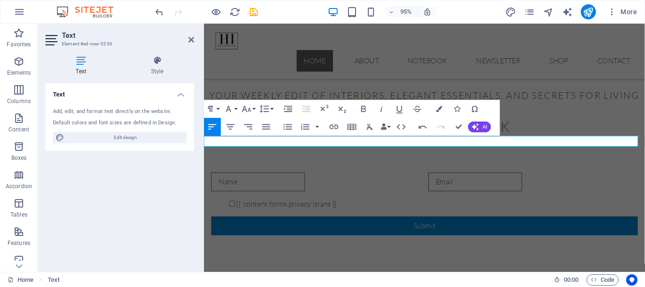
click at [202, 144] on div at bounding box center [203, 148] width 2 height 248
click at [248, 110] on icon "button" at bounding box center [246, 109] width 9 height 6
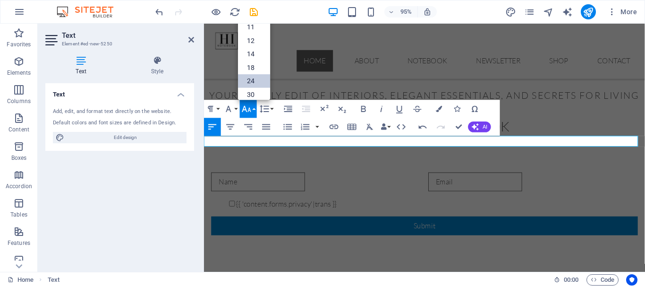
click at [256, 79] on link "24" at bounding box center [254, 82] width 32 height 14
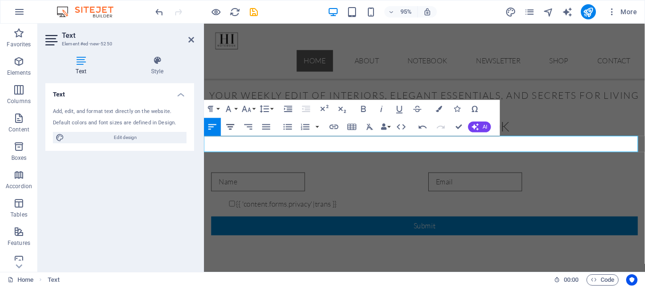
click at [228, 127] on icon "button" at bounding box center [231, 126] width 8 height 5
click at [362, 109] on icon "button" at bounding box center [363, 109] width 5 height 6
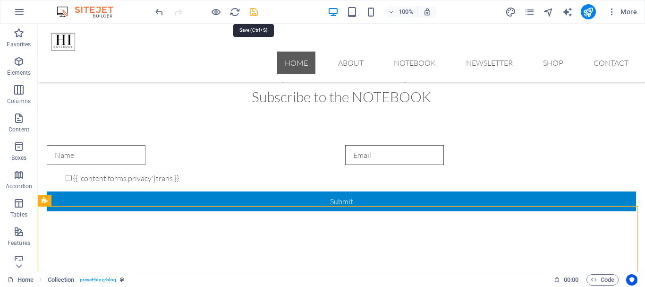
click at [253, 10] on icon "save" at bounding box center [253, 12] width 11 height 11
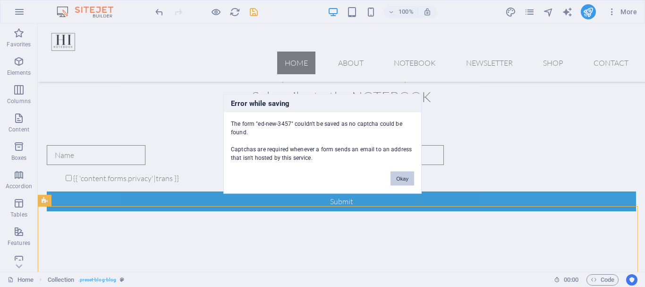
click at [410, 178] on button "Okay" at bounding box center [402, 178] width 24 height 14
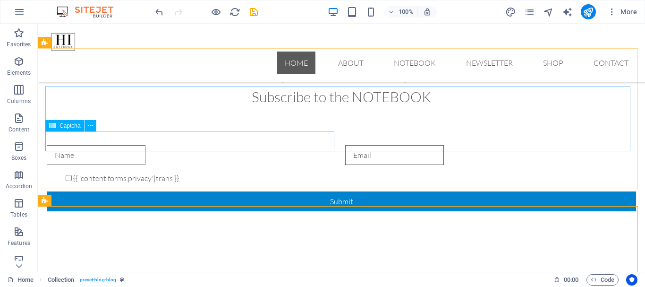
click at [77, 126] on span "Captcha" at bounding box center [69, 126] width 21 height 6
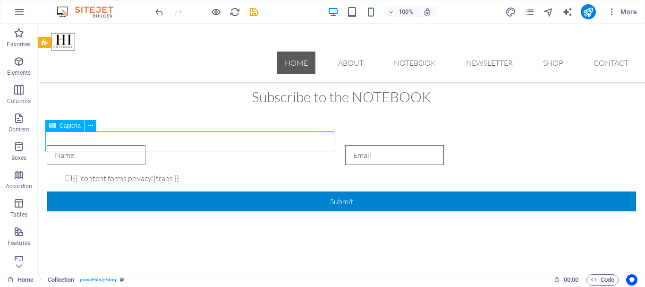
click at [77, 126] on span "Captcha" at bounding box center [69, 126] width 21 height 6
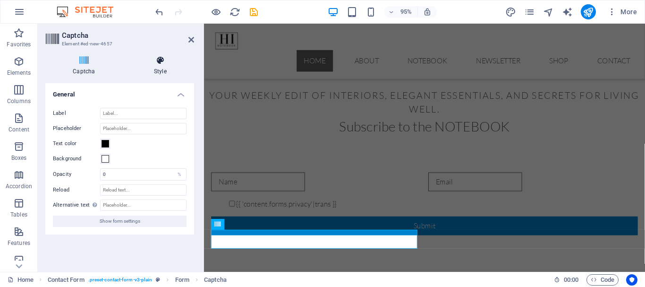
click at [158, 60] on icon at bounding box center [161, 60] width 68 height 9
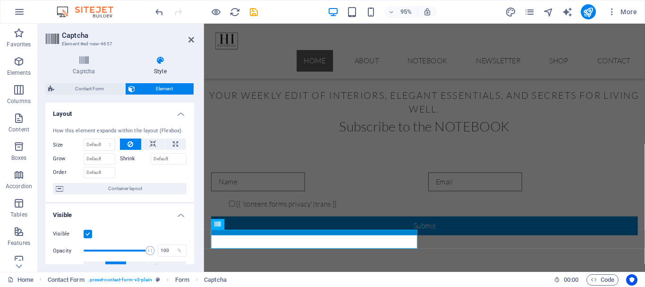
click at [157, 89] on span "Element" at bounding box center [164, 88] width 53 height 11
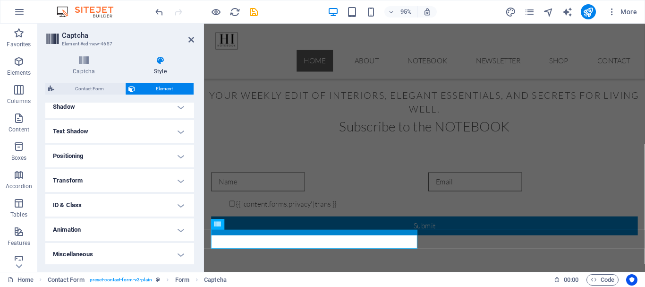
scroll to position [237, 0]
click at [178, 253] on h4 "Miscellaneous" at bounding box center [119, 252] width 149 height 23
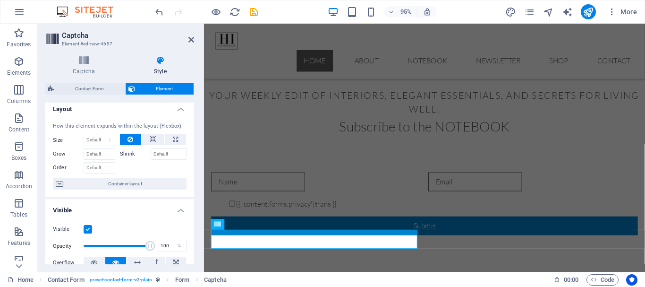
scroll to position [0, 0]
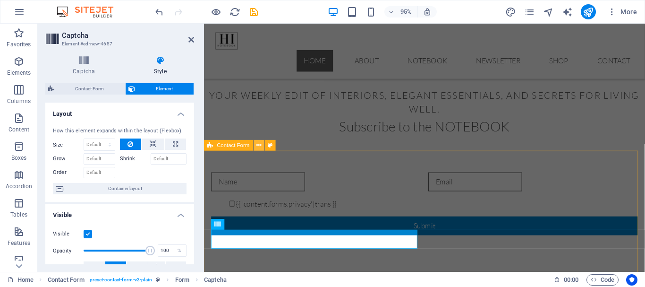
click at [258, 146] on icon at bounding box center [258, 145] width 5 height 9
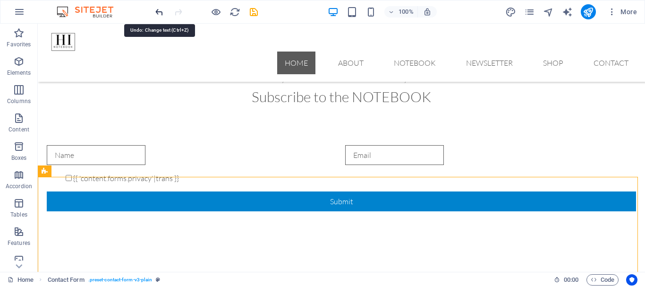
click at [158, 13] on icon "undo" at bounding box center [159, 12] width 11 height 11
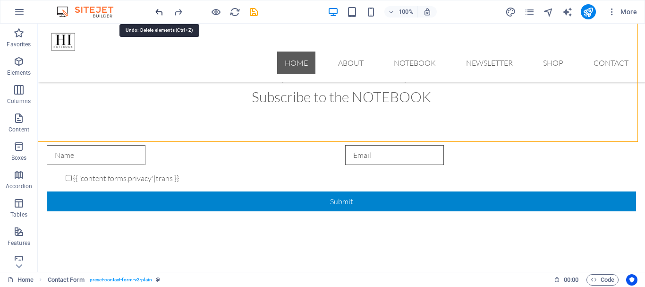
click at [158, 13] on icon "undo" at bounding box center [159, 12] width 11 height 11
click at [157, 13] on icon "undo" at bounding box center [159, 12] width 11 height 11
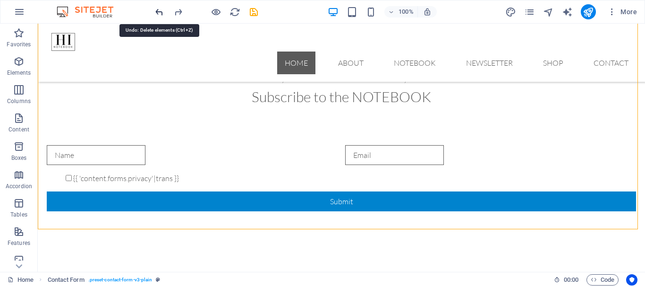
click at [155, 12] on icon "undo" at bounding box center [159, 12] width 11 height 11
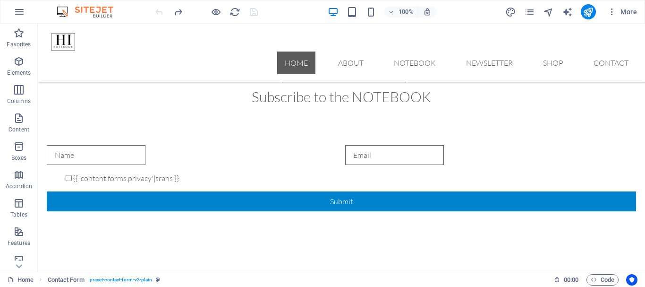
click at [155, 12] on div at bounding box center [206, 11] width 106 height 15
click at [21, 33] on icon "button" at bounding box center [18, 32] width 11 height 11
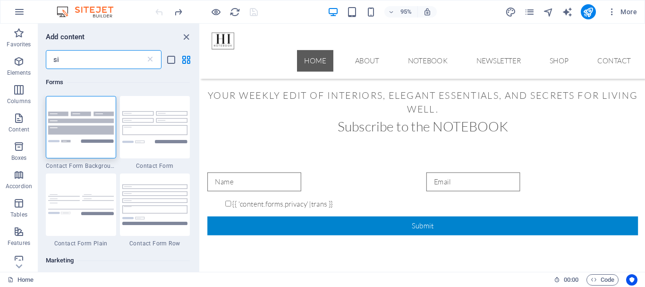
type input "s"
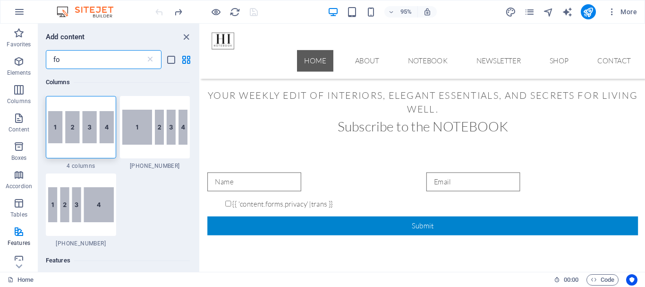
type input "f"
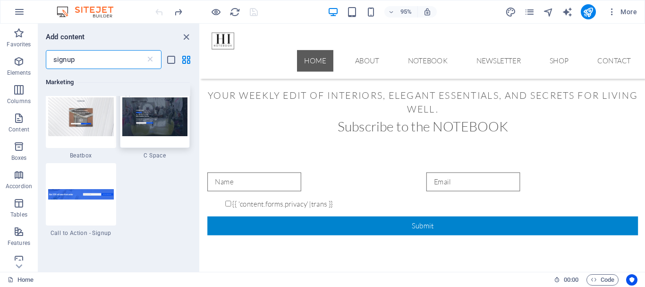
scroll to position [378, 0]
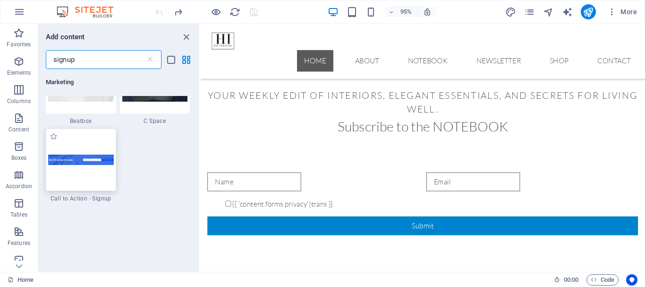
type input "signup"
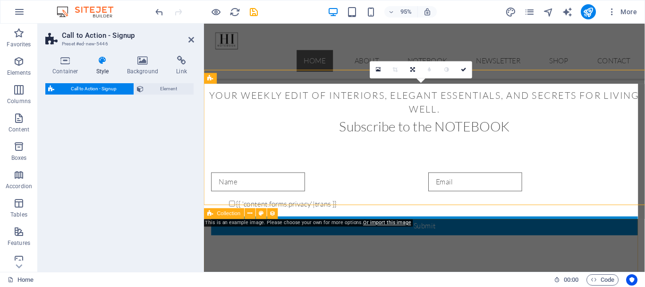
select select "rem"
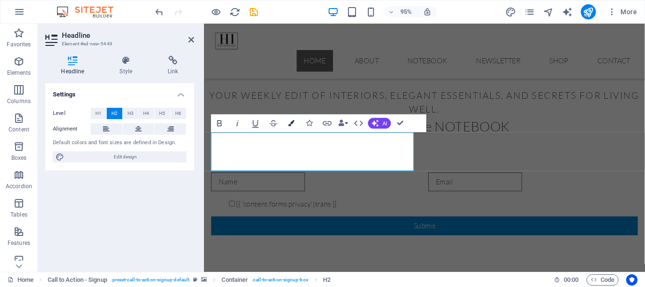
click at [291, 123] on icon "button" at bounding box center [291, 123] width 6 height 6
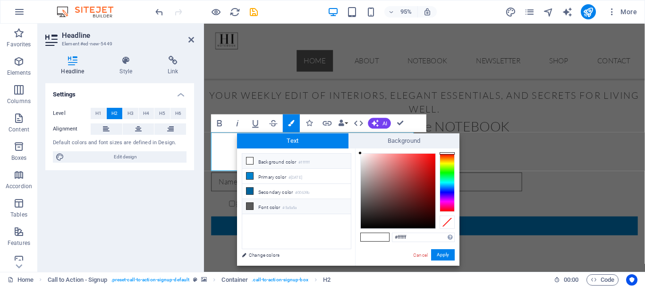
click at [248, 206] on icon at bounding box center [249, 206] width 7 height 7
type input "#5a5a5a"
click at [388, 237] on span at bounding box center [382, 237] width 14 height 8
click at [450, 254] on button "Apply" at bounding box center [443, 254] width 24 height 11
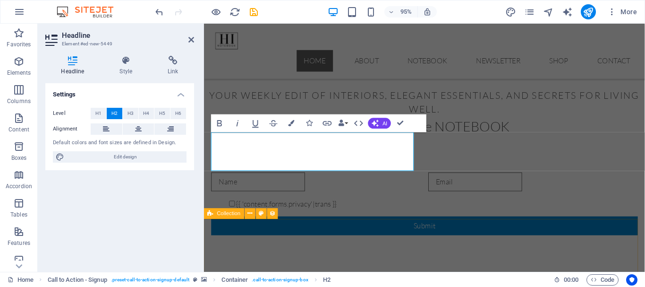
select select "columns.publishing_date_DESC"
select select "columns.status"
select select "columns.publishing_date"
select select "past"
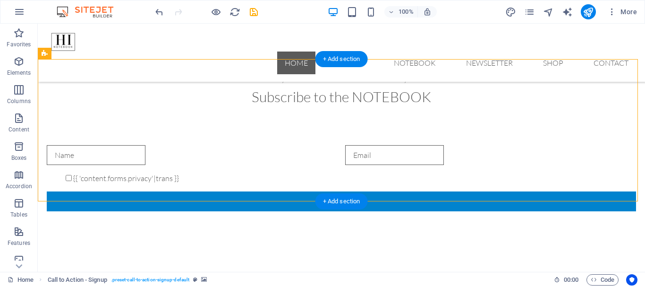
select select "rem"
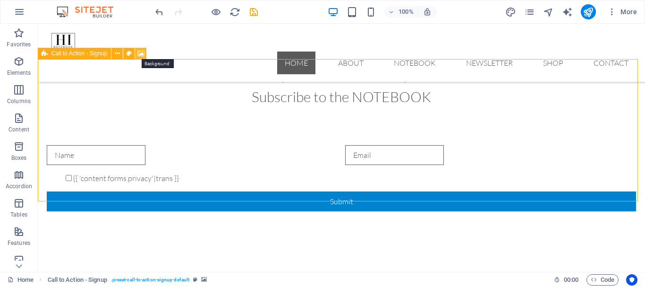
click at [140, 53] on icon at bounding box center [140, 54] width 7 height 10
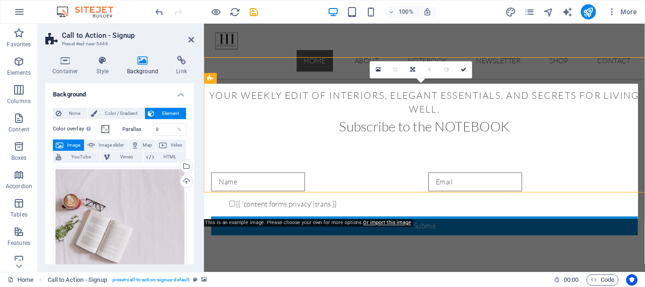
click at [140, 53] on div "Container Style Background Link Size Height Default px rem % vh vw Min. height …" at bounding box center [120, 159] width 164 height 223
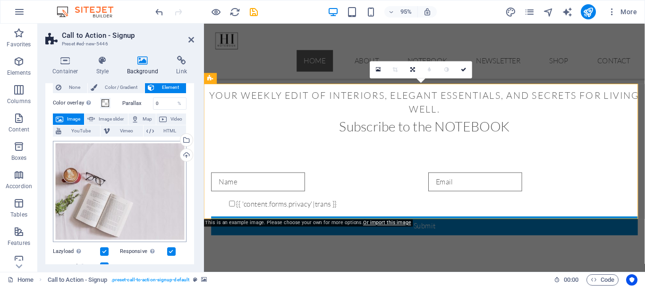
scroll to position [47, 0]
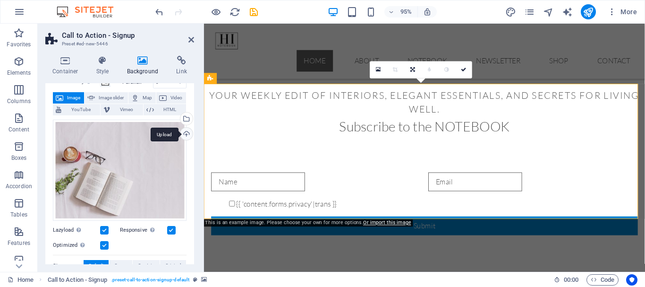
click at [182, 131] on div "Upload" at bounding box center [185, 134] width 14 height 14
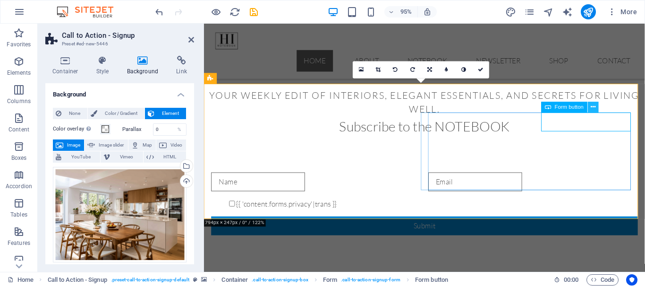
click at [592, 108] on icon at bounding box center [593, 106] width 5 height 9
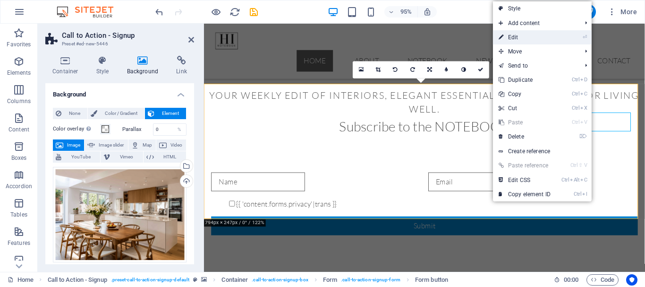
click at [512, 36] on link "⏎ Edit" at bounding box center [524, 37] width 63 height 14
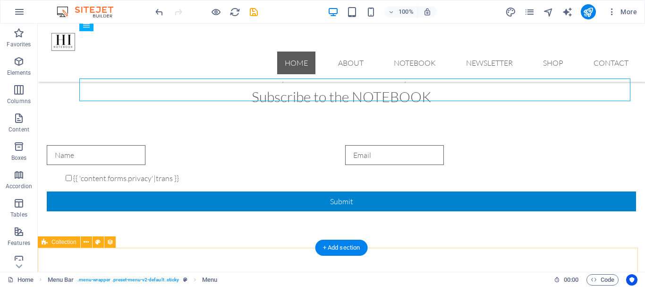
select select "columns.publishing_date_DESC"
select select "columns.status"
select select "columns.publishing_date"
select select "past"
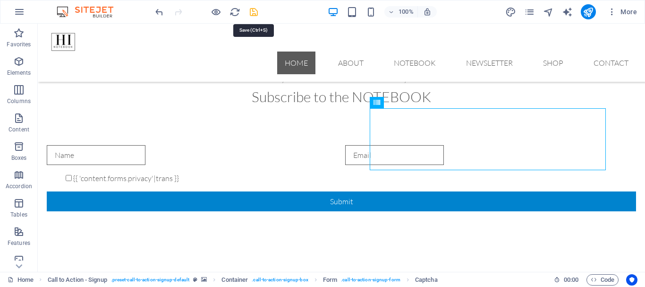
click at [254, 13] on icon "save" at bounding box center [253, 12] width 11 height 11
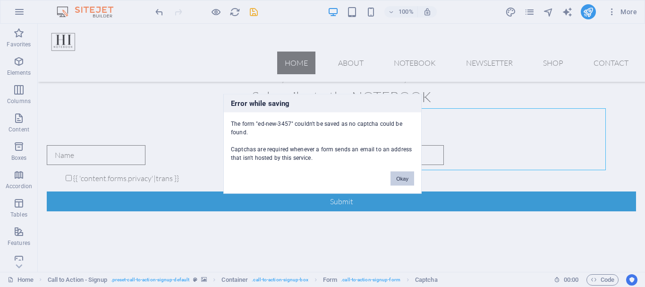
click at [406, 177] on button "Okay" at bounding box center [402, 178] width 24 height 14
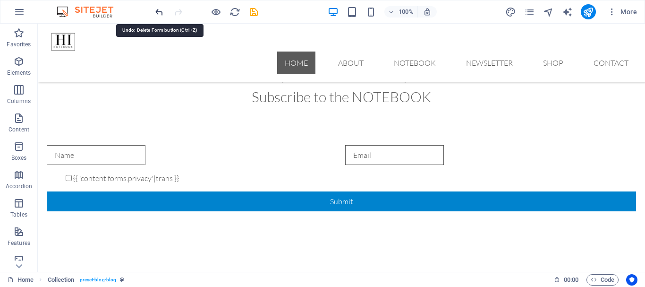
click at [159, 10] on icon "undo" at bounding box center [159, 12] width 11 height 11
